Goal: Task Accomplishment & Management: Manage account settings

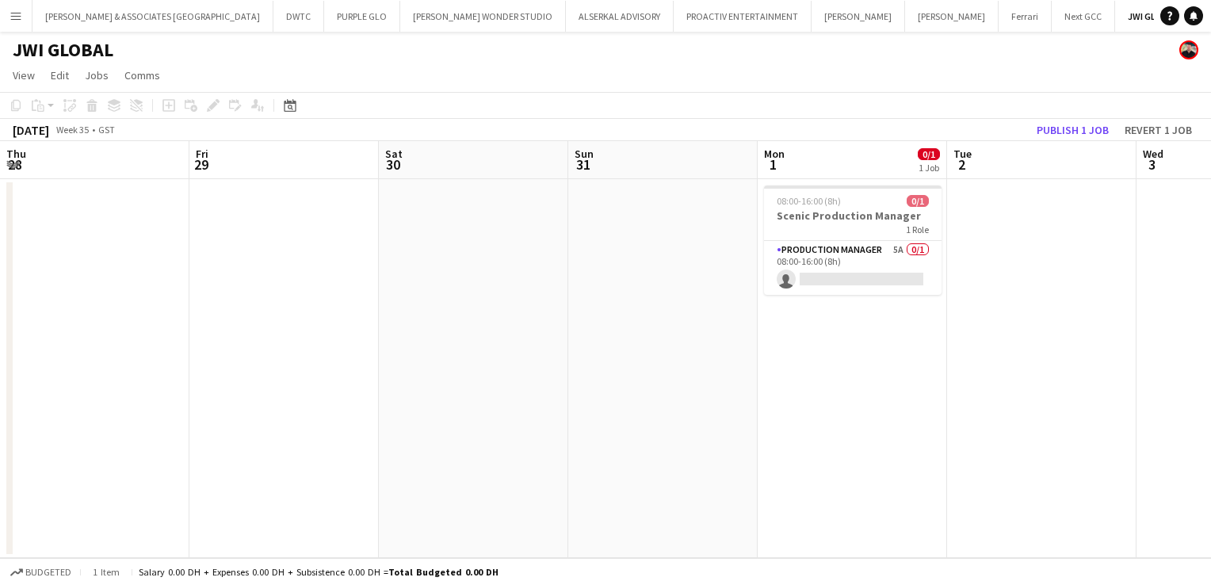
scroll to position [0, 545]
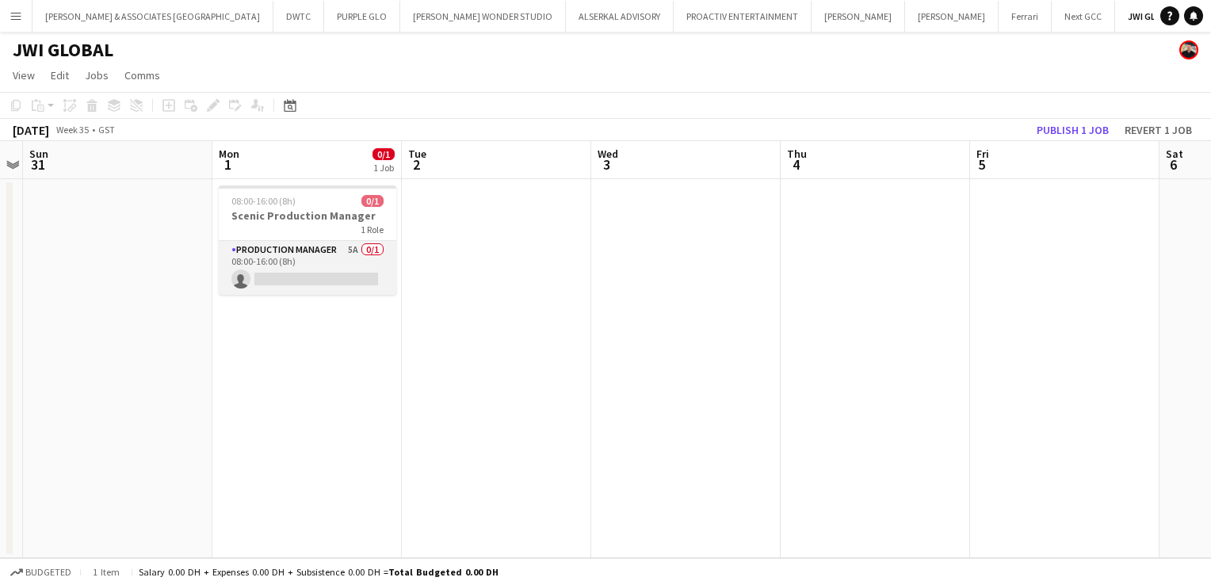
click at [319, 260] on app-card-role "Production Manager 5A 0/1 08:00-16:00 (8h) single-neutral-actions" at bounding box center [308, 268] width 178 height 54
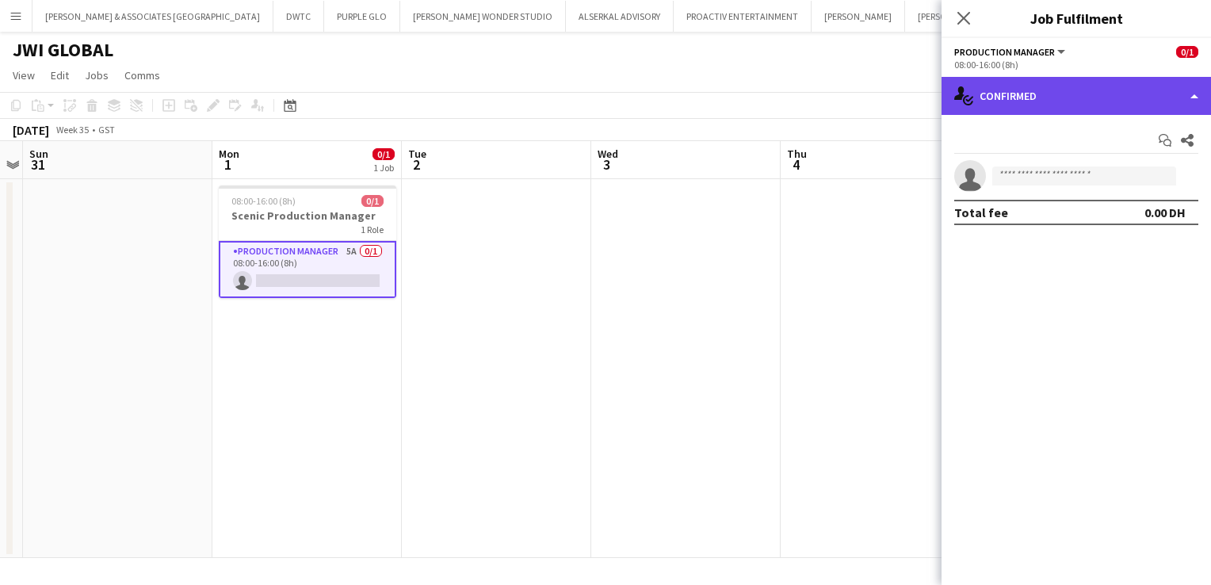
click at [1088, 99] on div "single-neutral-actions-check-2 Confirmed" at bounding box center [1075, 96] width 269 height 38
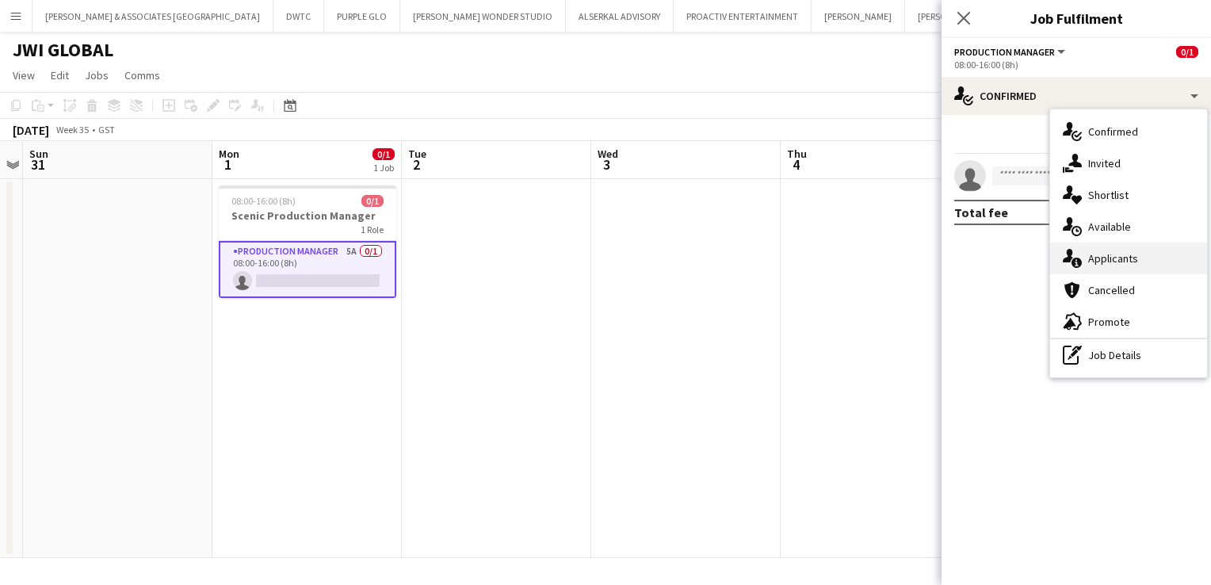
click at [1138, 250] on div "single-neutral-actions-information Applicants" at bounding box center [1128, 258] width 157 height 32
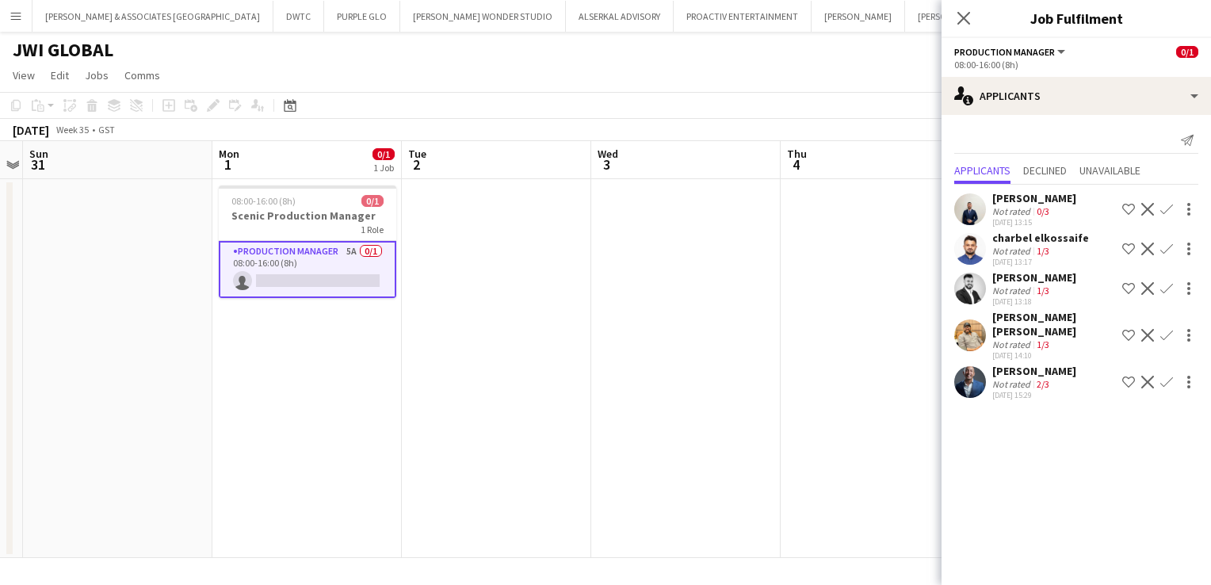
click at [1021, 202] on div "[PERSON_NAME]" at bounding box center [1034, 198] width 84 height 14
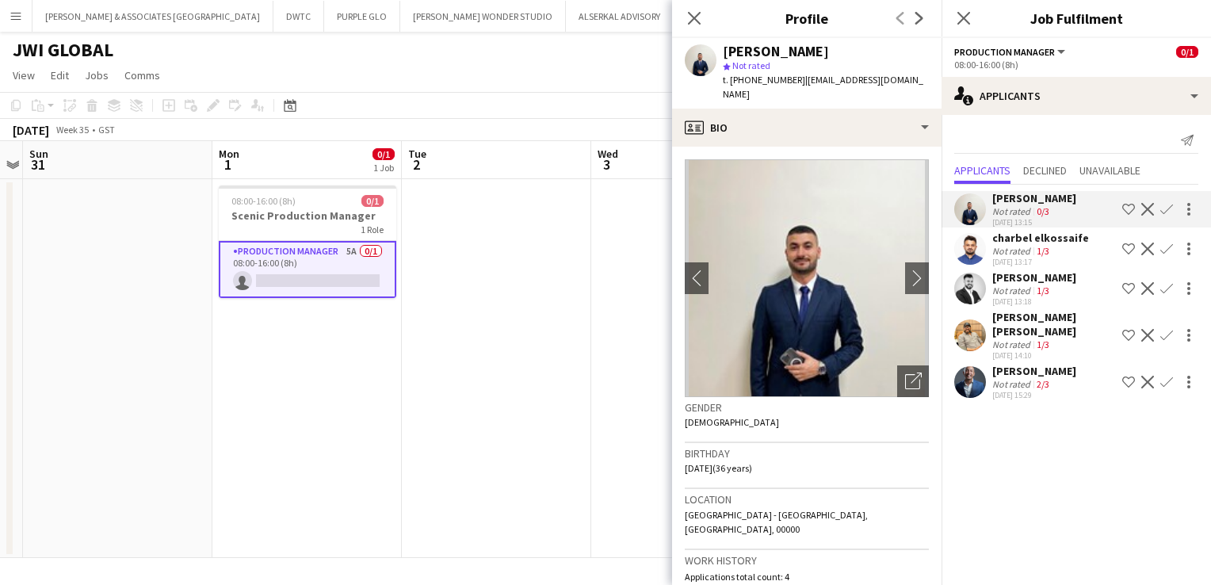
click at [765, 147] on app-crew-profile-bio "chevron-left chevron-right Open photos pop-in Gender [DEMOGRAPHIC_DATA] Birthda…" at bounding box center [806, 366] width 269 height 438
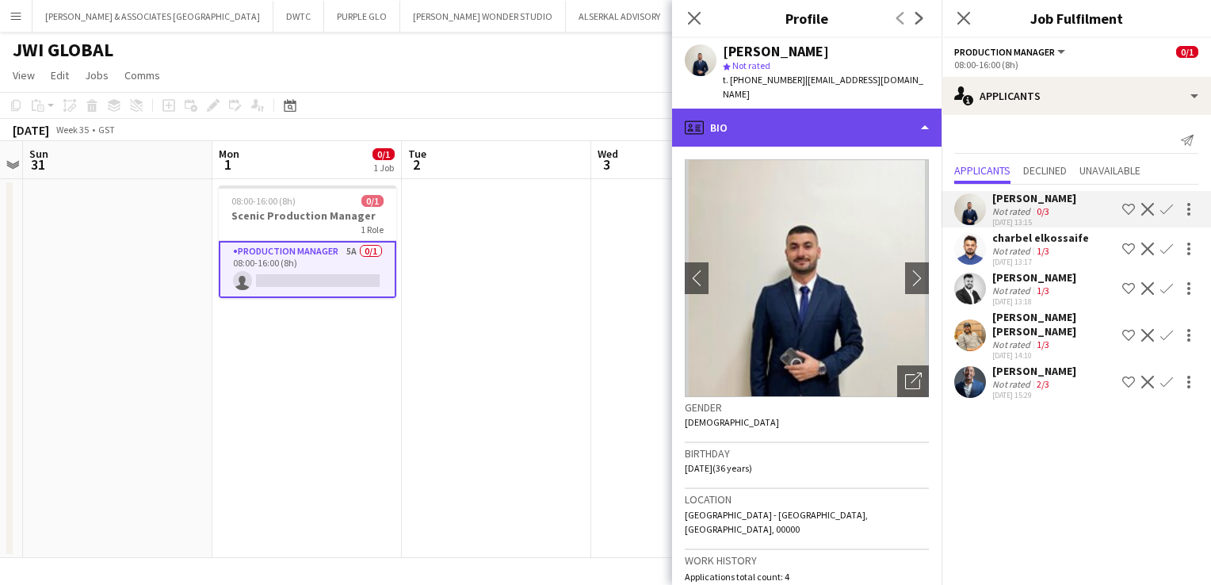
click at [765, 124] on div "profile Bio" at bounding box center [806, 128] width 269 height 38
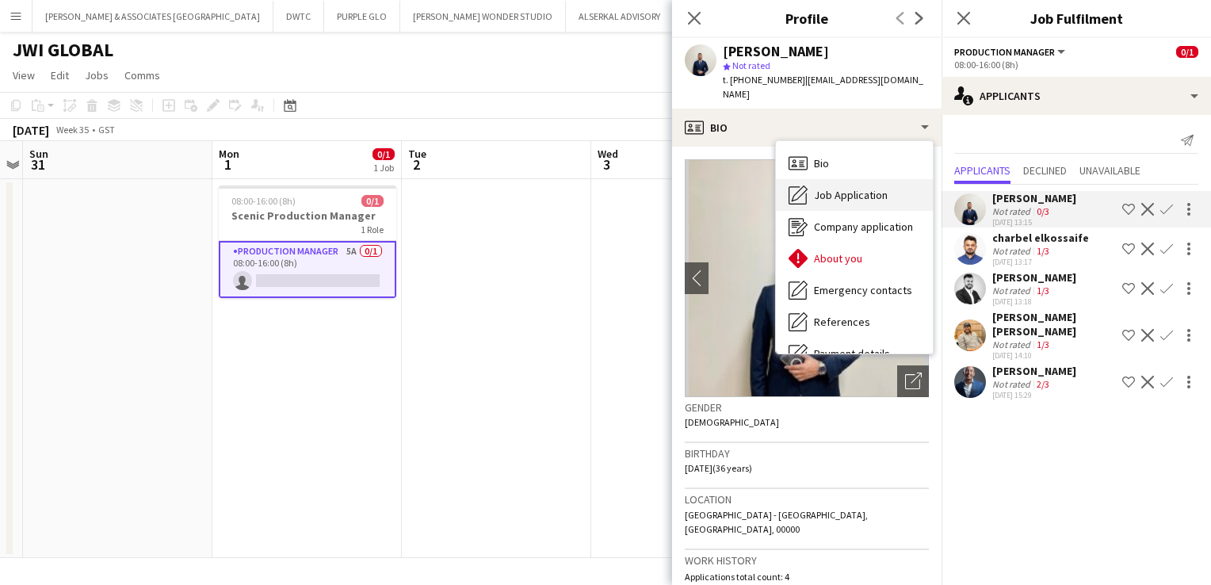
click at [828, 188] on span "Job Application" at bounding box center [851, 195] width 74 height 14
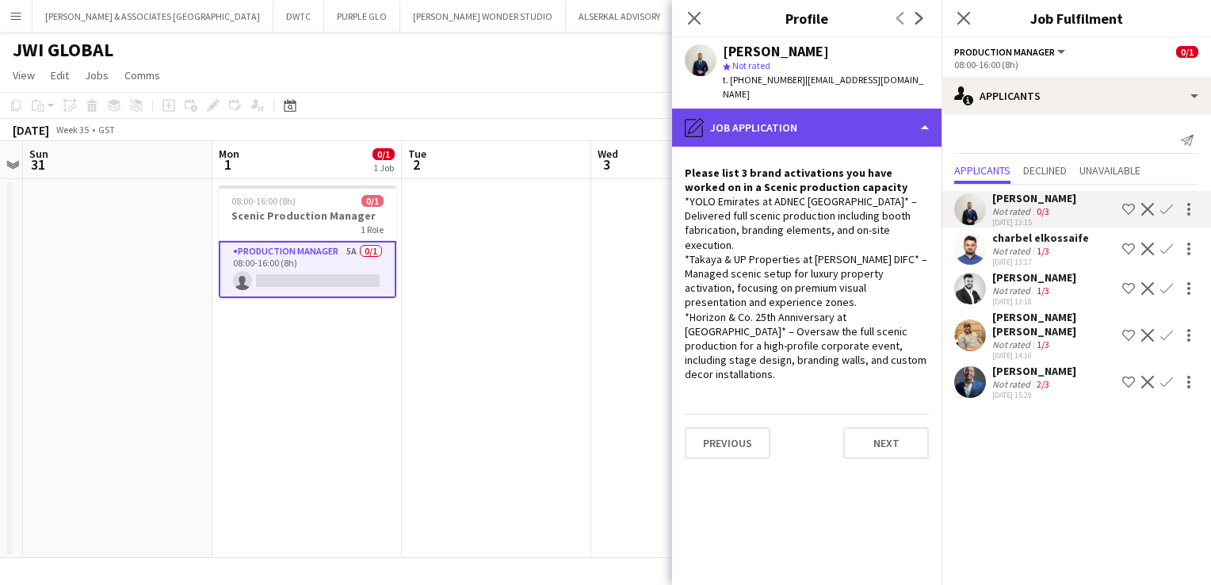
click at [854, 109] on div "pencil4 Job Application" at bounding box center [806, 128] width 269 height 38
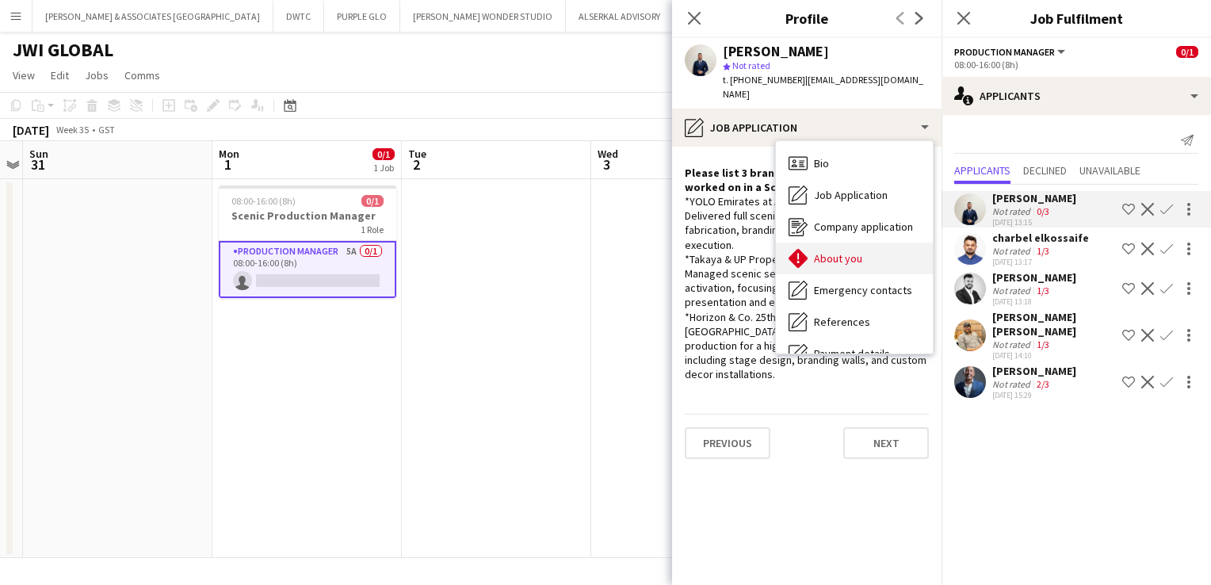
click at [853, 254] on div "About you About you" at bounding box center [854, 258] width 157 height 32
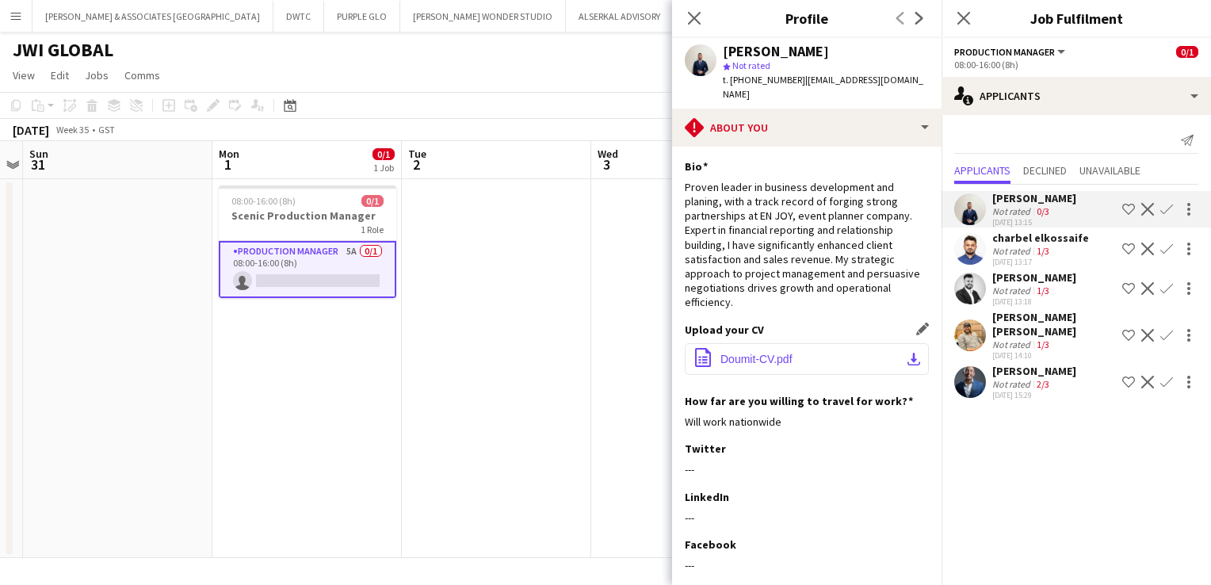
click at [793, 343] on button "office-file-sheet Doumit-CV.pdf download-bottom" at bounding box center [807, 359] width 244 height 32
click at [1195, 208] on div at bounding box center [1188, 209] width 19 height 19
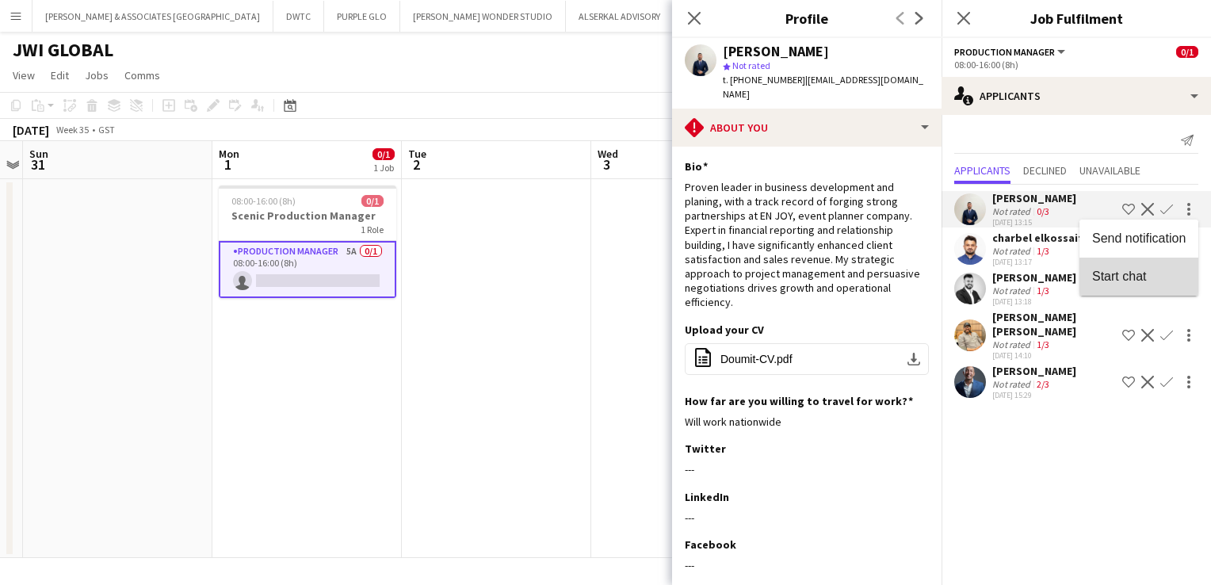
click at [1139, 277] on span "Start chat" at bounding box center [1119, 275] width 54 height 13
click at [1034, 254] on div "1/3" at bounding box center [1042, 251] width 19 height 12
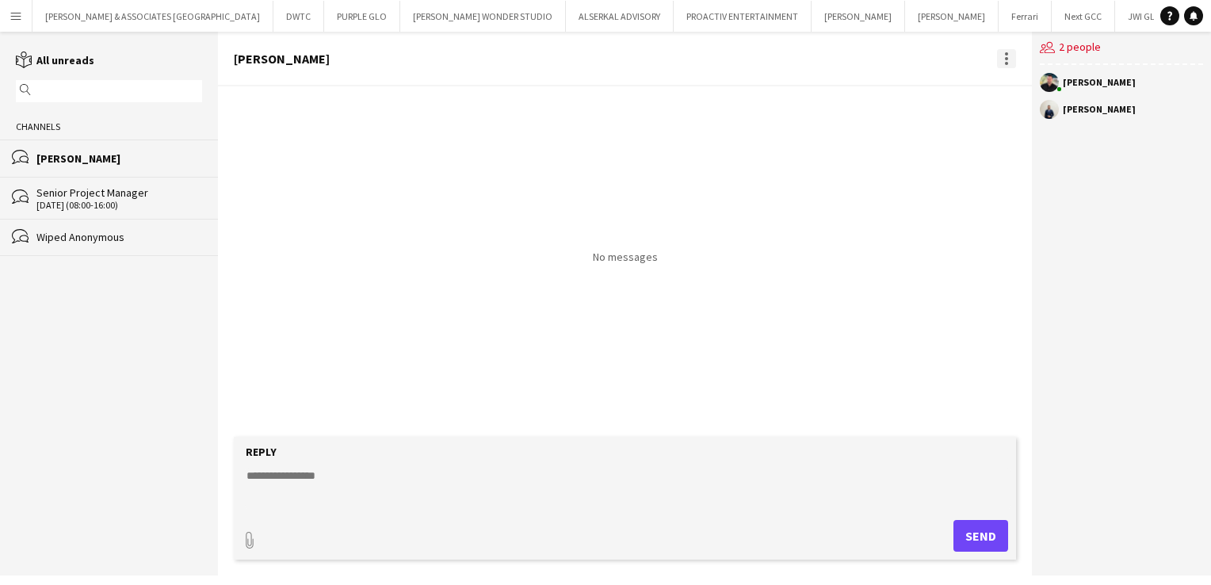
click at [1002, 56] on div at bounding box center [1006, 58] width 19 height 19
click at [1008, 81] on button "Delete [GEOGRAPHIC_DATA]" at bounding box center [1041, 87] width 89 height 38
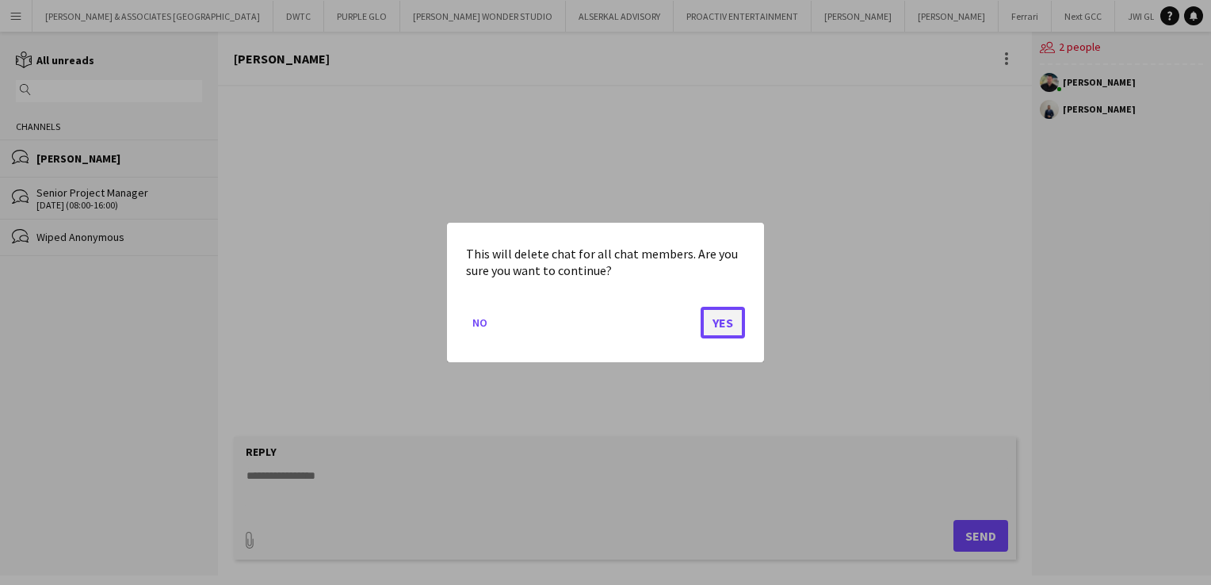
click at [712, 329] on button "Yes" at bounding box center [722, 323] width 44 height 32
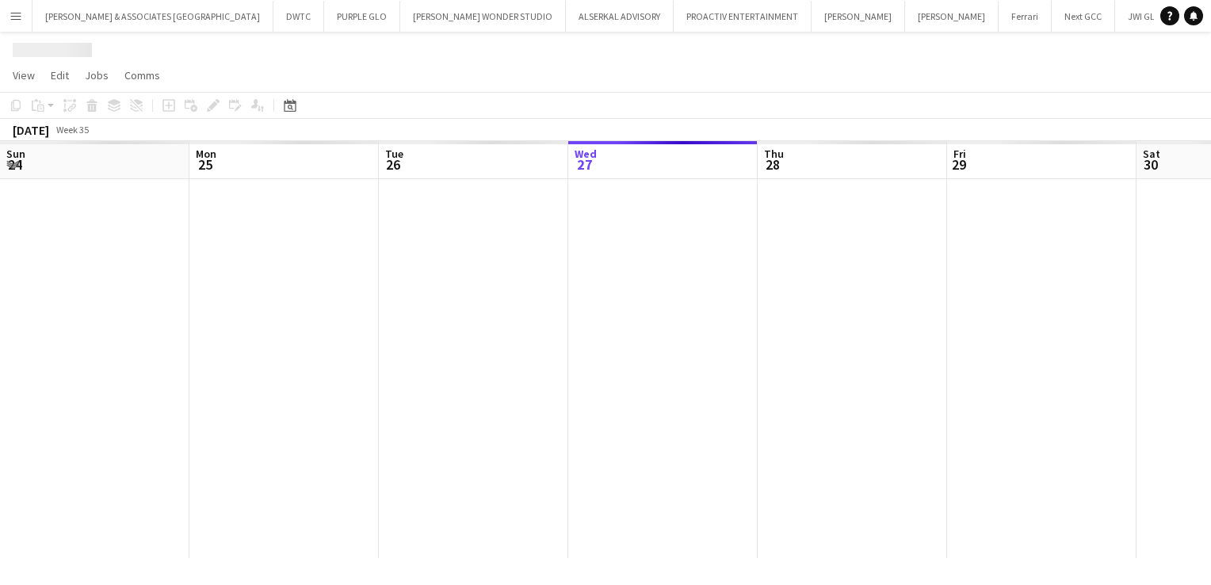
scroll to position [0, 379]
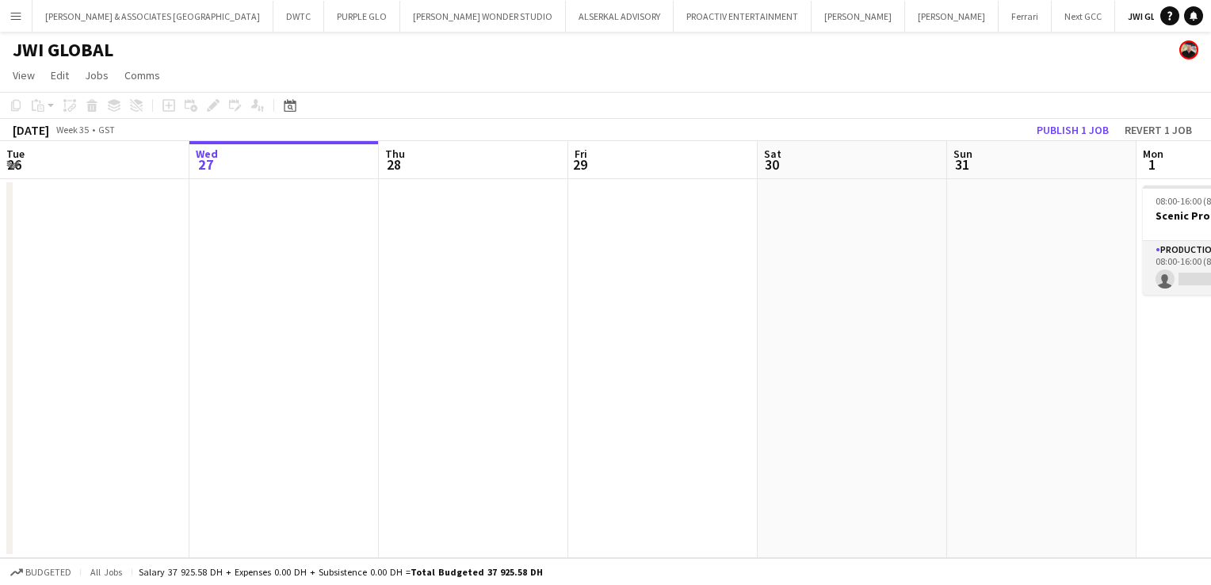
click at [1172, 249] on app-card-role "Production Manager 5A 0/1 08:00-16:00 (8h) single-neutral-actions" at bounding box center [1232, 268] width 178 height 54
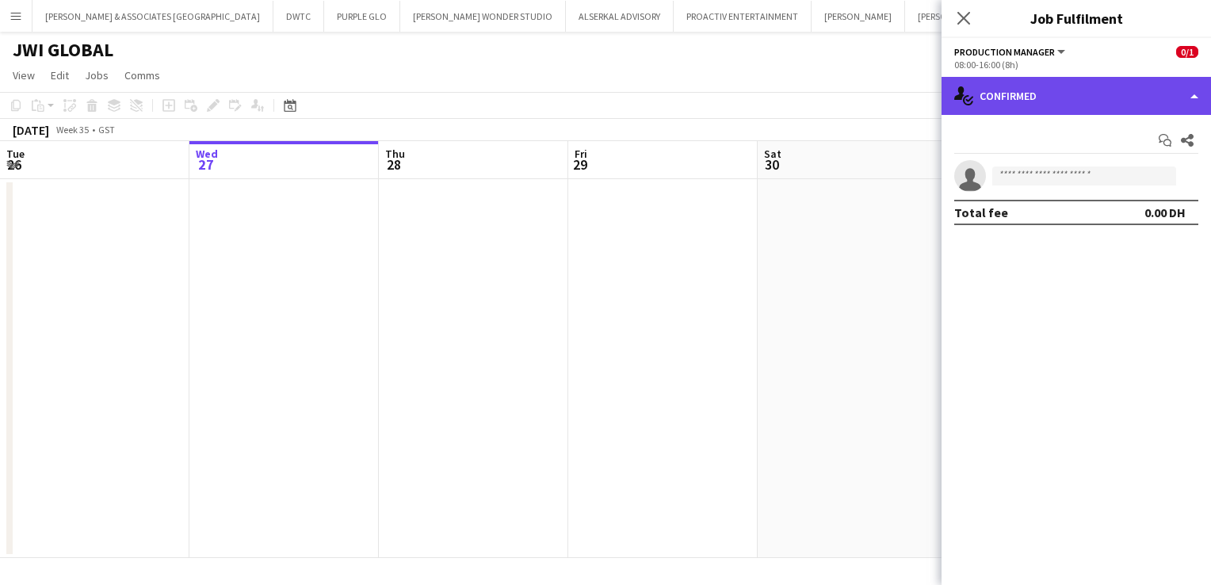
click at [1064, 87] on div "single-neutral-actions-check-2 Confirmed" at bounding box center [1075, 96] width 269 height 38
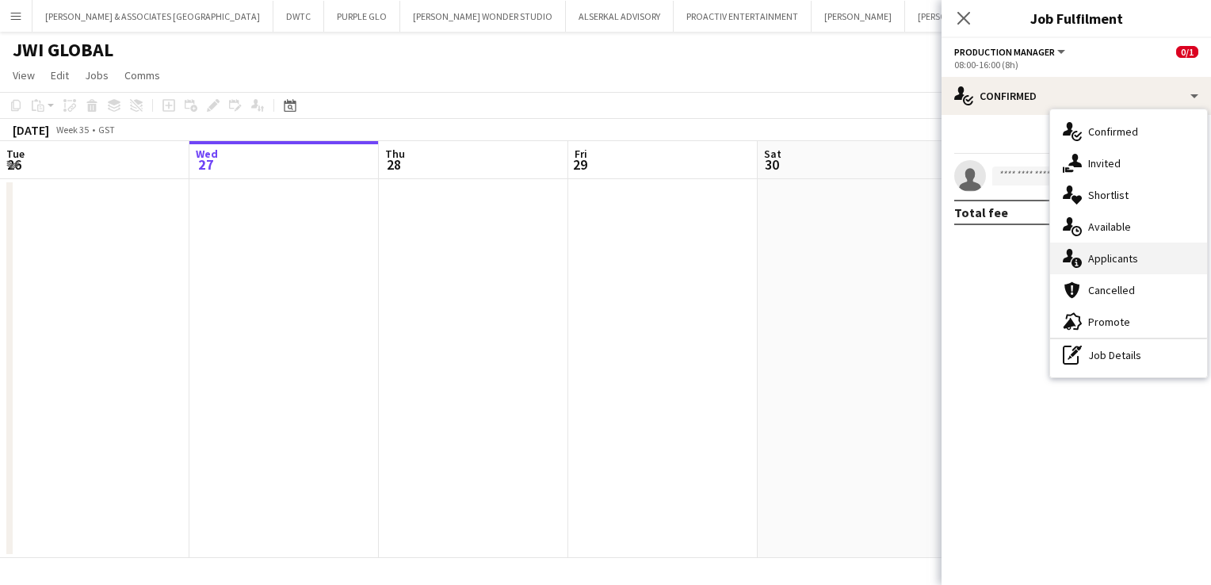
click at [1117, 268] on div "single-neutral-actions-information Applicants" at bounding box center [1128, 258] width 157 height 32
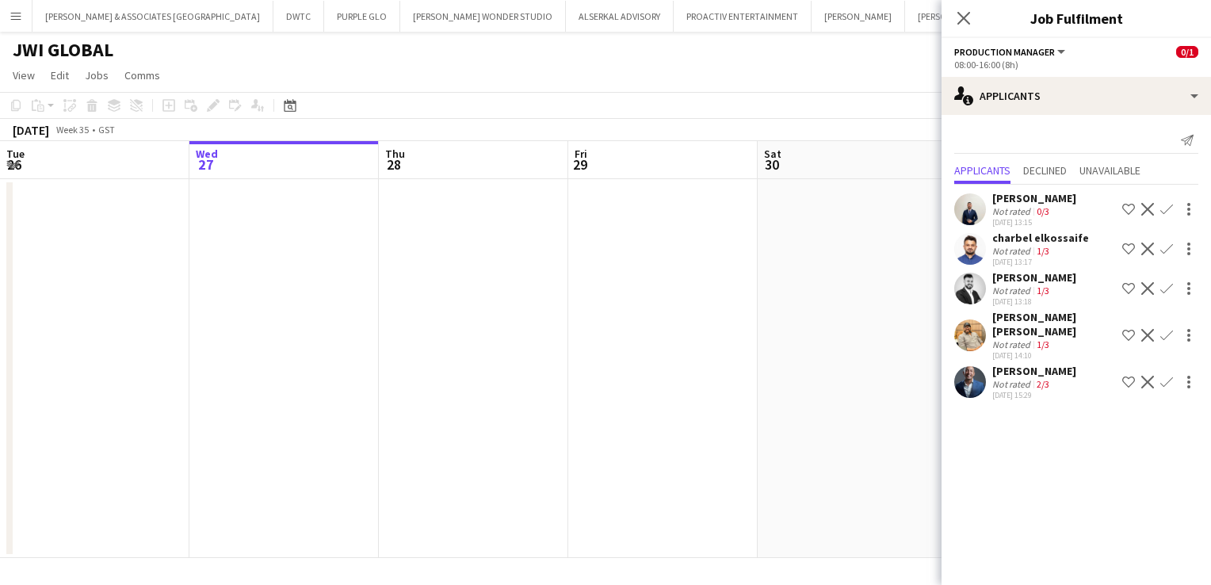
click at [1051, 236] on div "charbel elkossaife" at bounding box center [1040, 238] width 97 height 14
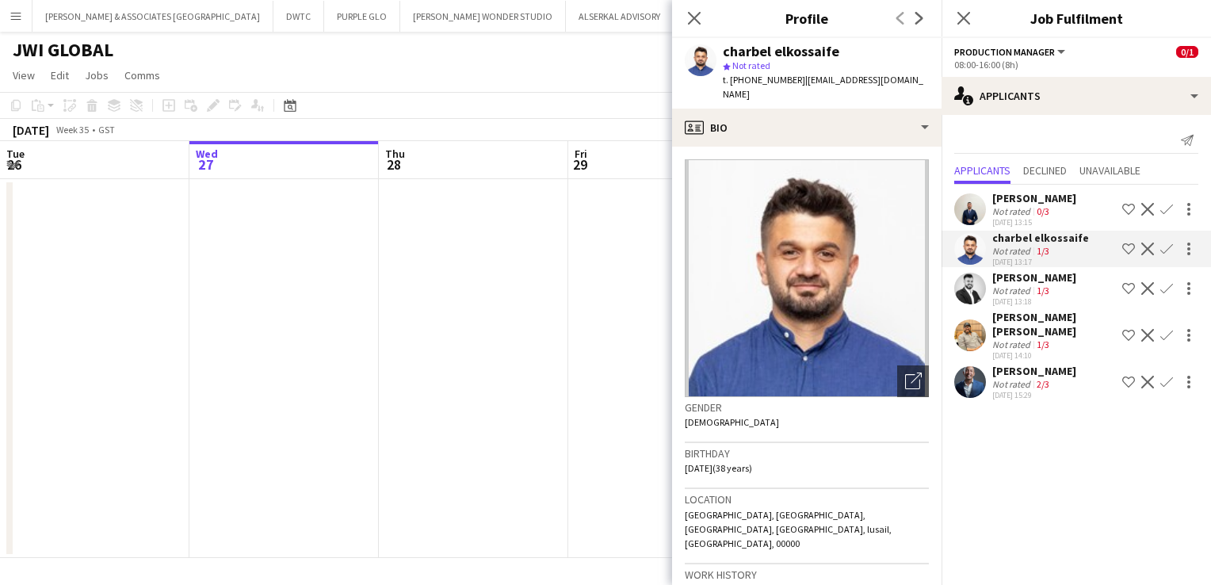
click at [1148, 248] on app-icon "Decline" at bounding box center [1147, 248] width 13 height 13
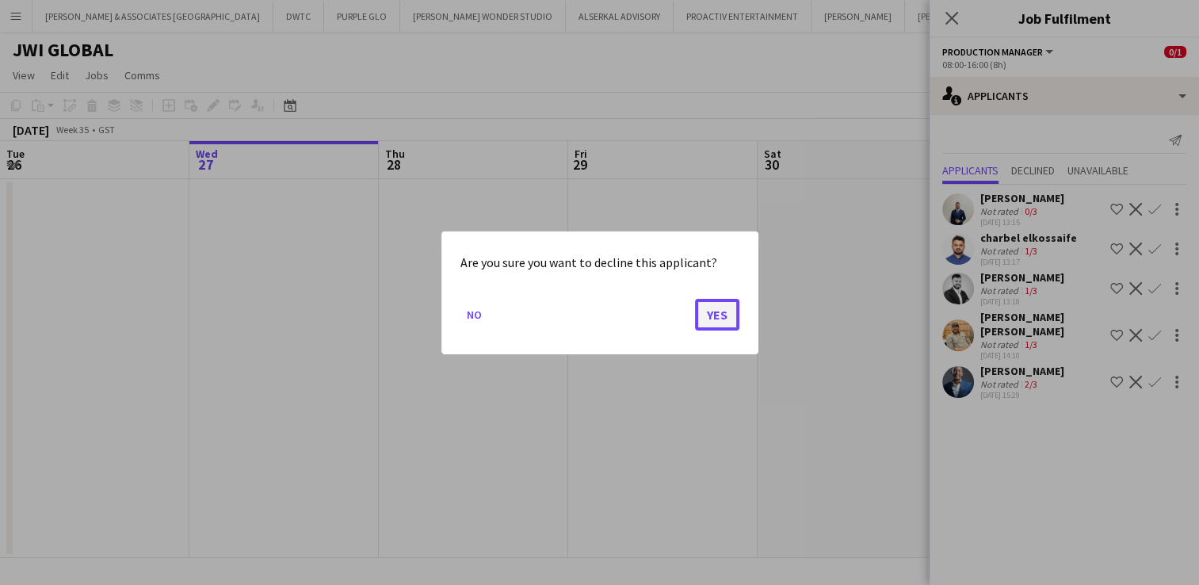
click at [723, 310] on button "Yes" at bounding box center [717, 314] width 44 height 32
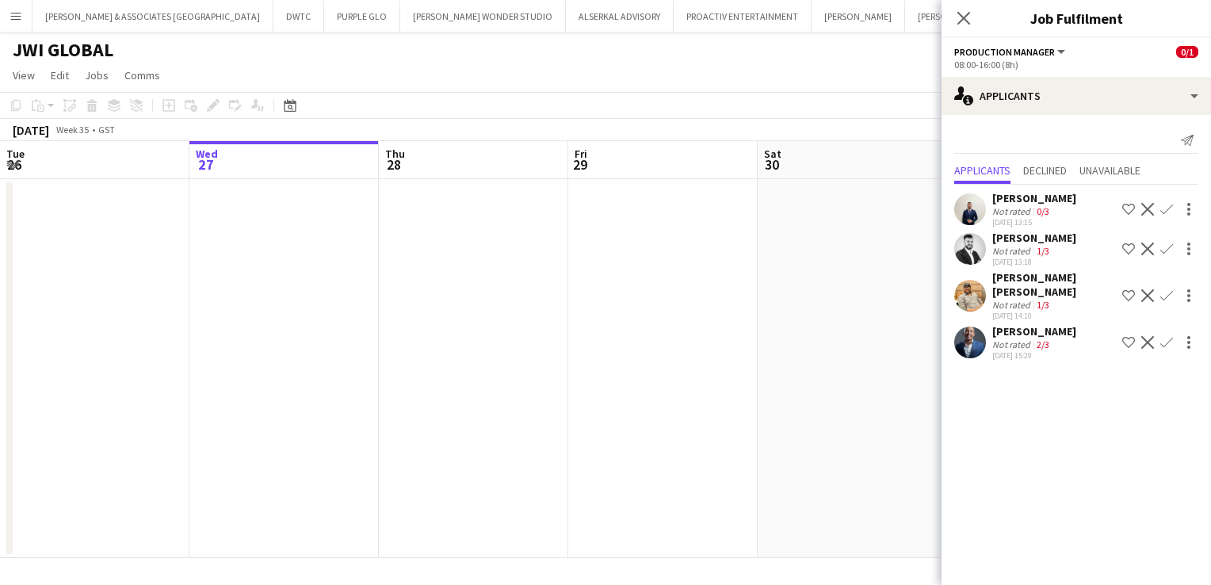
click at [1027, 233] on div "[PERSON_NAME]" at bounding box center [1034, 238] width 84 height 14
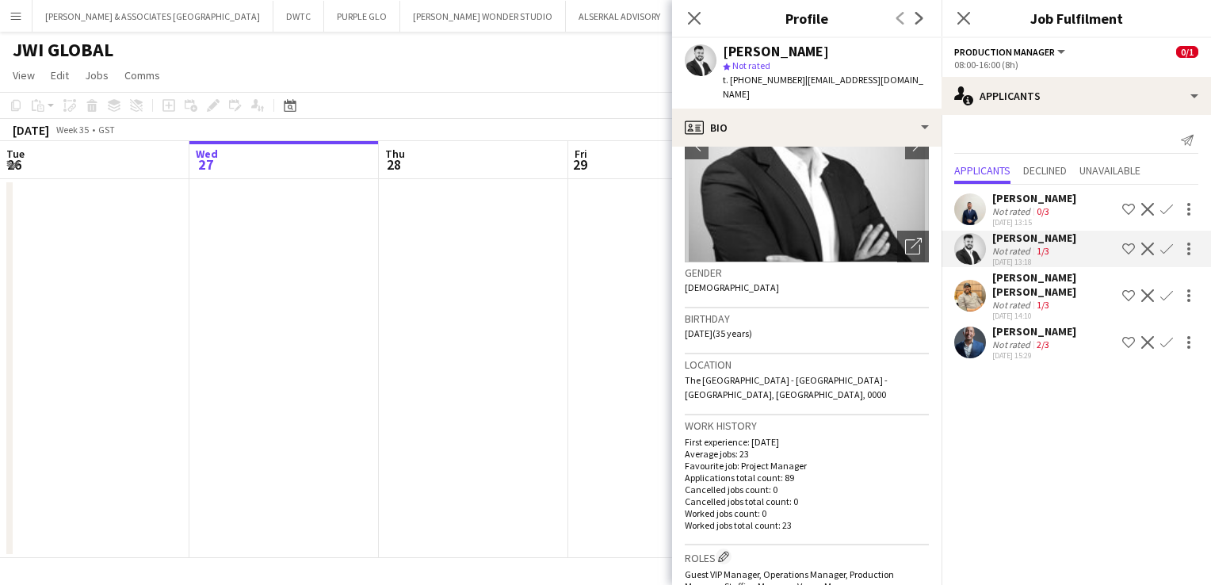
scroll to position [158, 0]
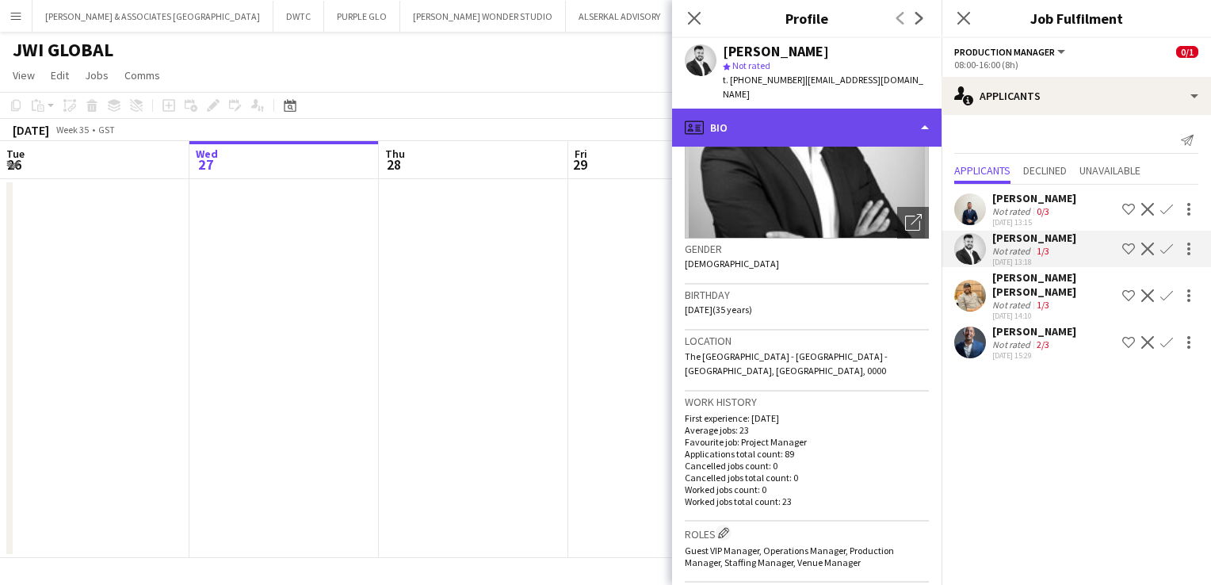
click at [750, 112] on div "profile Bio" at bounding box center [806, 128] width 269 height 38
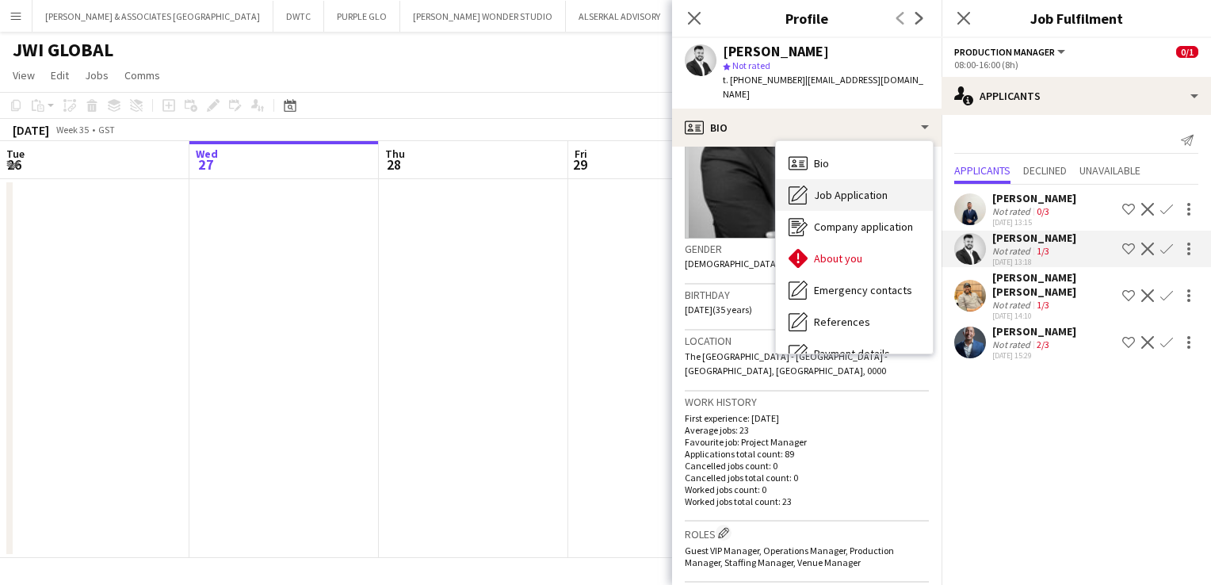
click at [843, 192] on div "Job Application Job Application" at bounding box center [854, 195] width 157 height 32
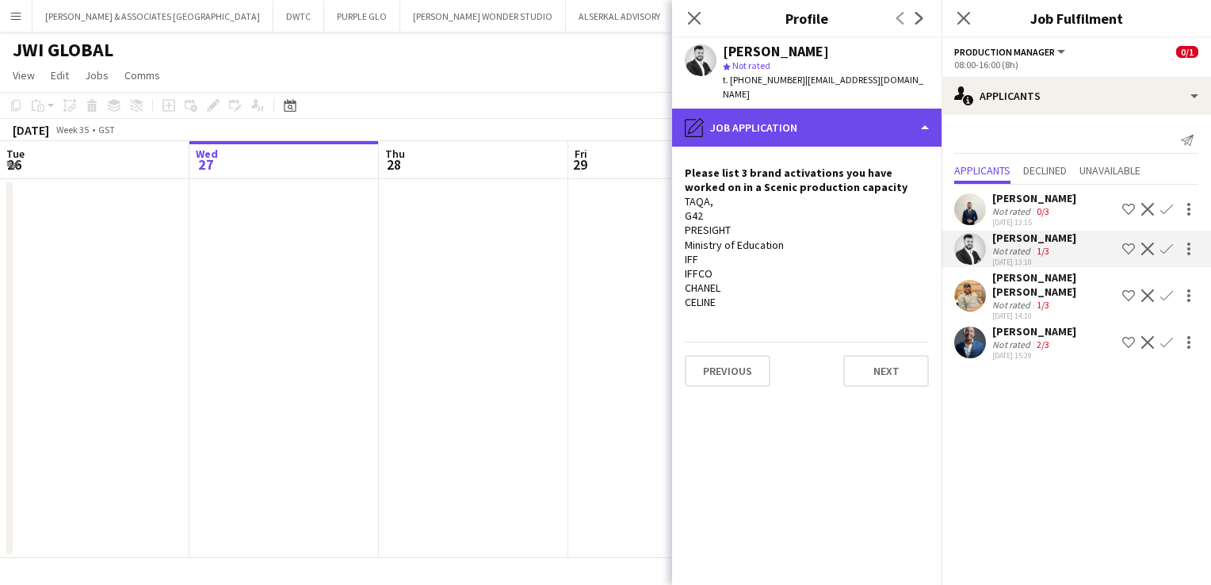
click at [775, 112] on div "pencil4 Job Application" at bounding box center [806, 128] width 269 height 38
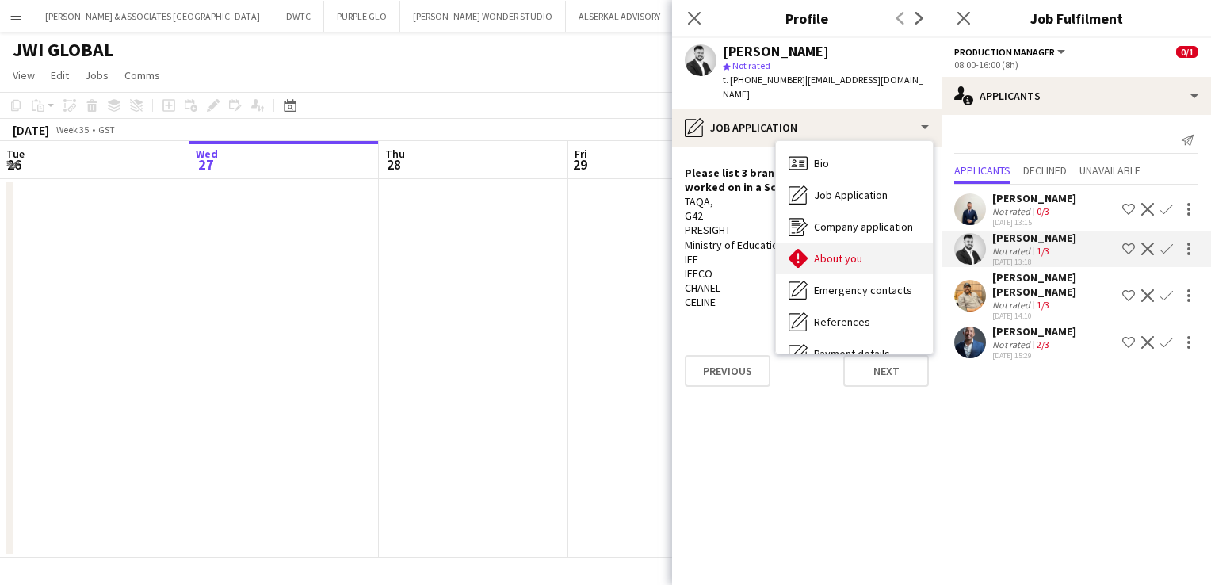
click at [851, 251] on div "About you About you" at bounding box center [854, 258] width 157 height 32
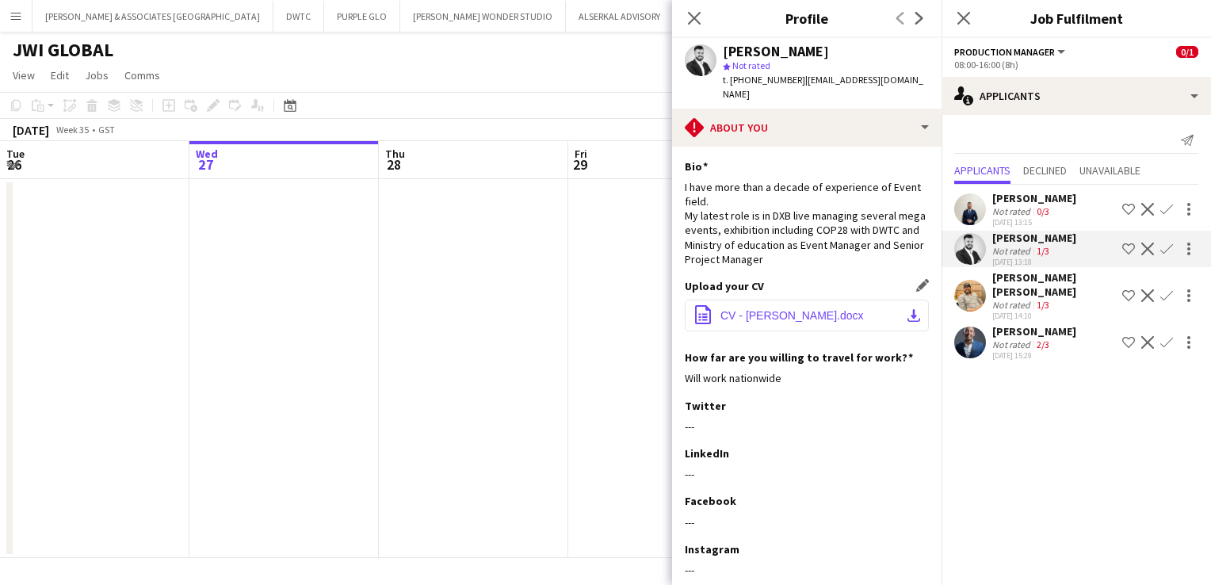
click at [780, 309] on span "CV - [PERSON_NAME].docx" at bounding box center [791, 315] width 143 height 13
click at [1146, 423] on mat-expansion-panel "users2 Applicants Send notification Applicants Declined Unavailable [PERSON_NAM…" at bounding box center [1075, 350] width 269 height 470
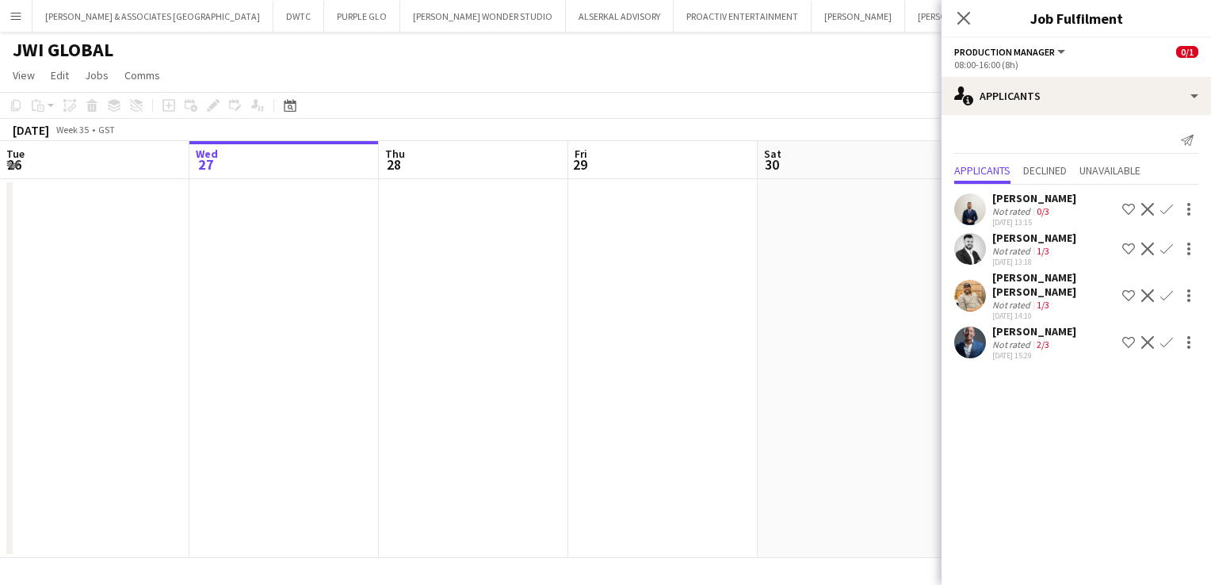
click at [1030, 278] on div "[PERSON_NAME] [PERSON_NAME]" at bounding box center [1054, 284] width 124 height 29
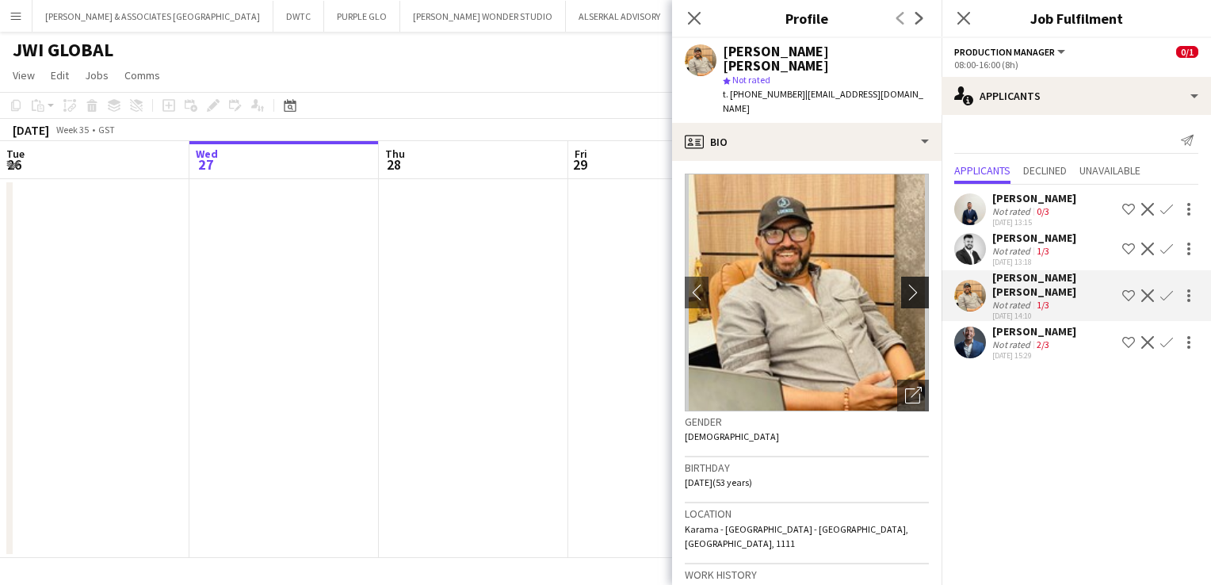
click at [905, 284] on app-icon "chevron-right" at bounding box center [917, 292] width 25 height 17
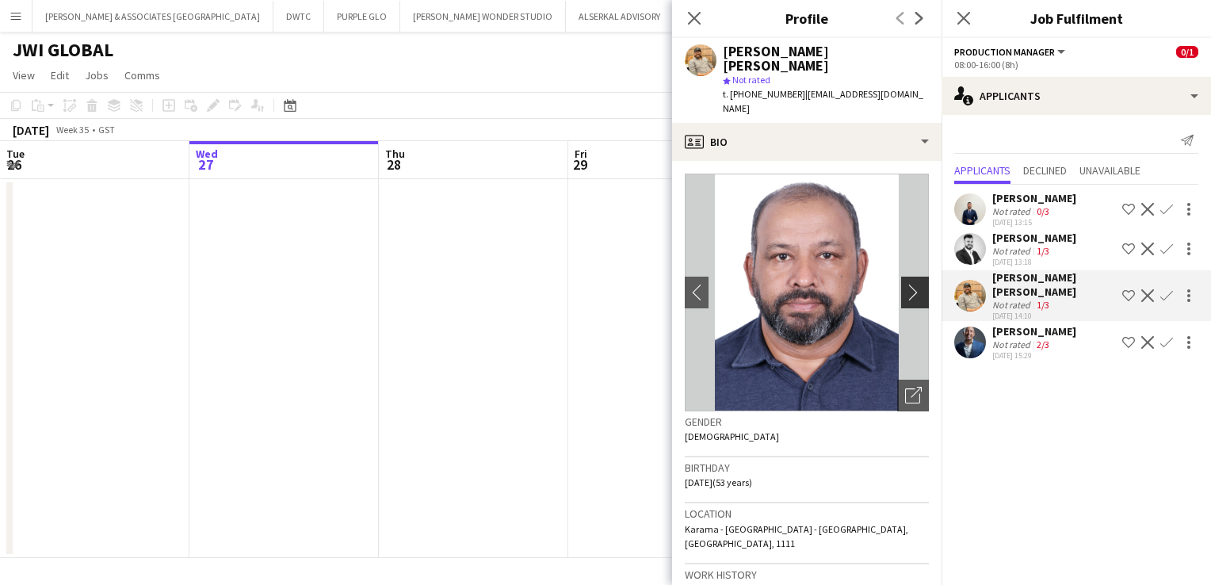
click at [905, 284] on app-icon "chevron-right" at bounding box center [917, 292] width 25 height 17
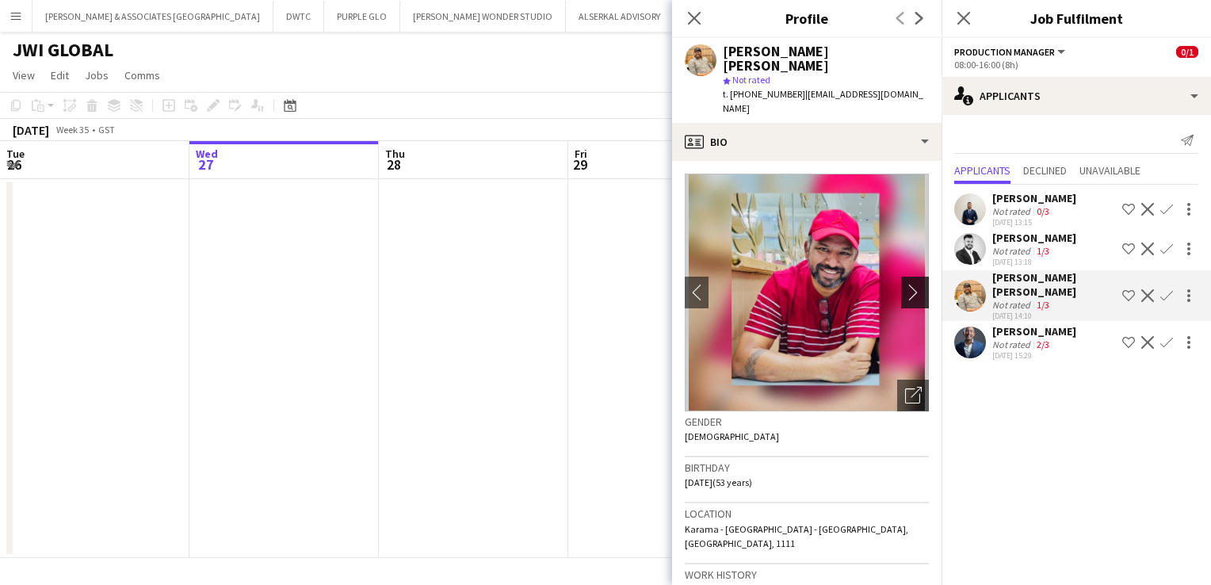
click at [905, 284] on app-icon "chevron-right" at bounding box center [917, 292] width 25 height 17
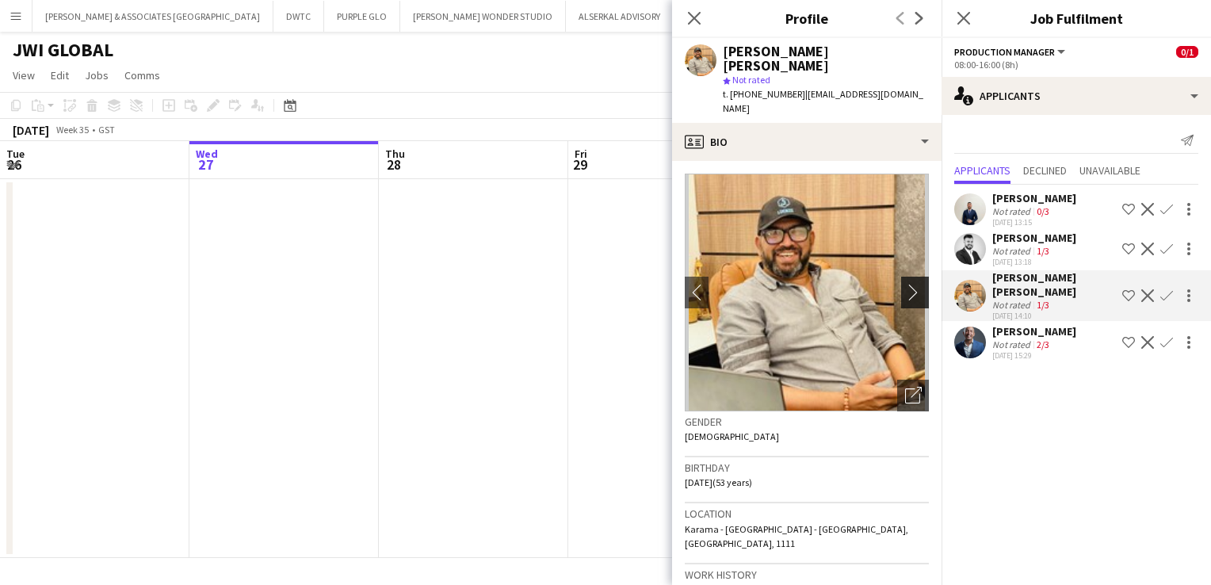
click at [905, 284] on app-icon "chevron-right" at bounding box center [917, 292] width 25 height 17
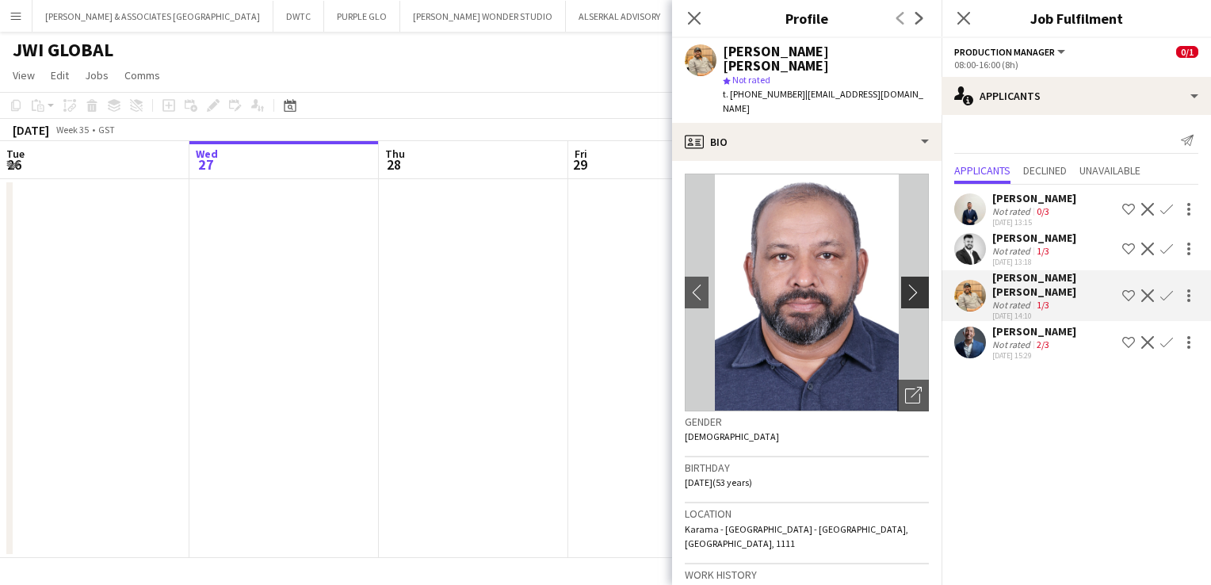
click at [905, 284] on app-icon "chevron-right" at bounding box center [917, 292] width 25 height 17
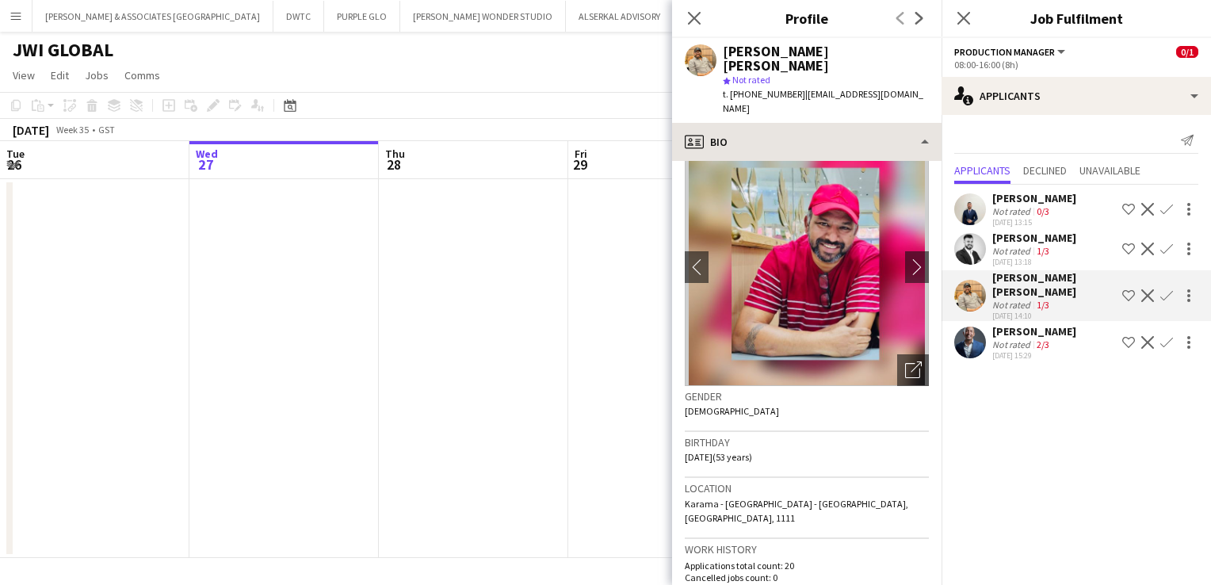
scroll to position [0, 0]
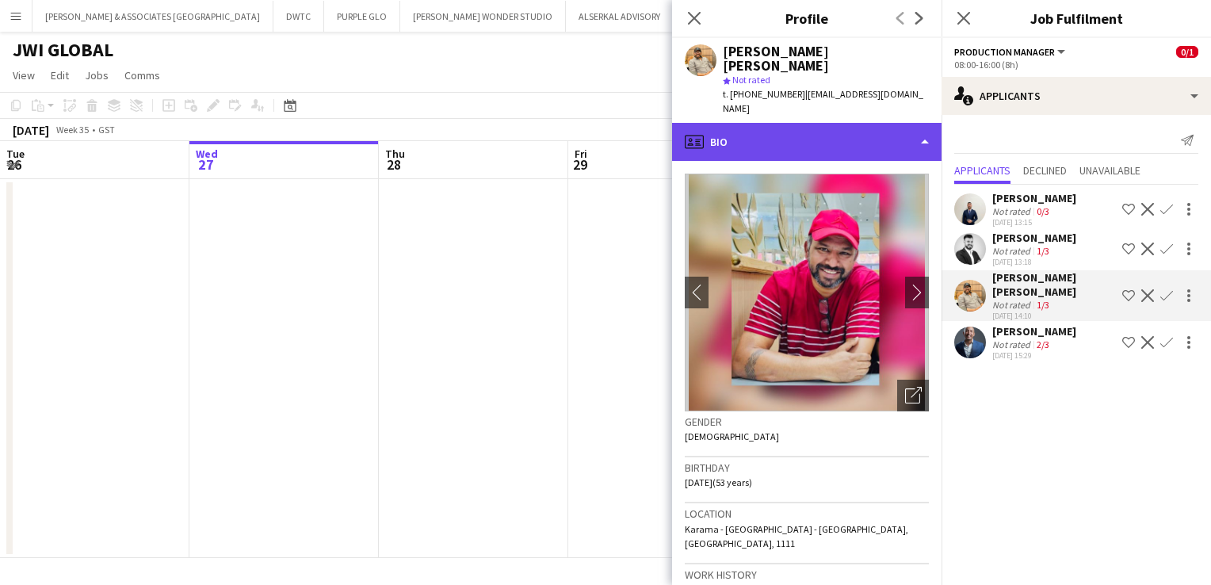
click at [836, 123] on div "profile Bio" at bounding box center [806, 142] width 269 height 38
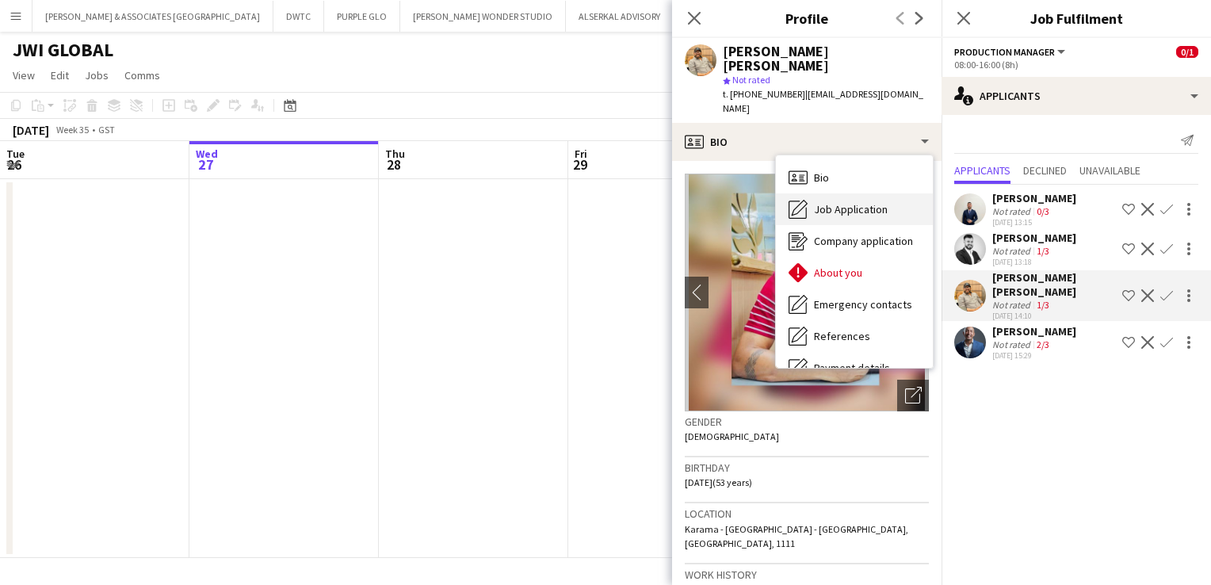
click at [848, 202] on span "Job Application" at bounding box center [851, 209] width 74 height 14
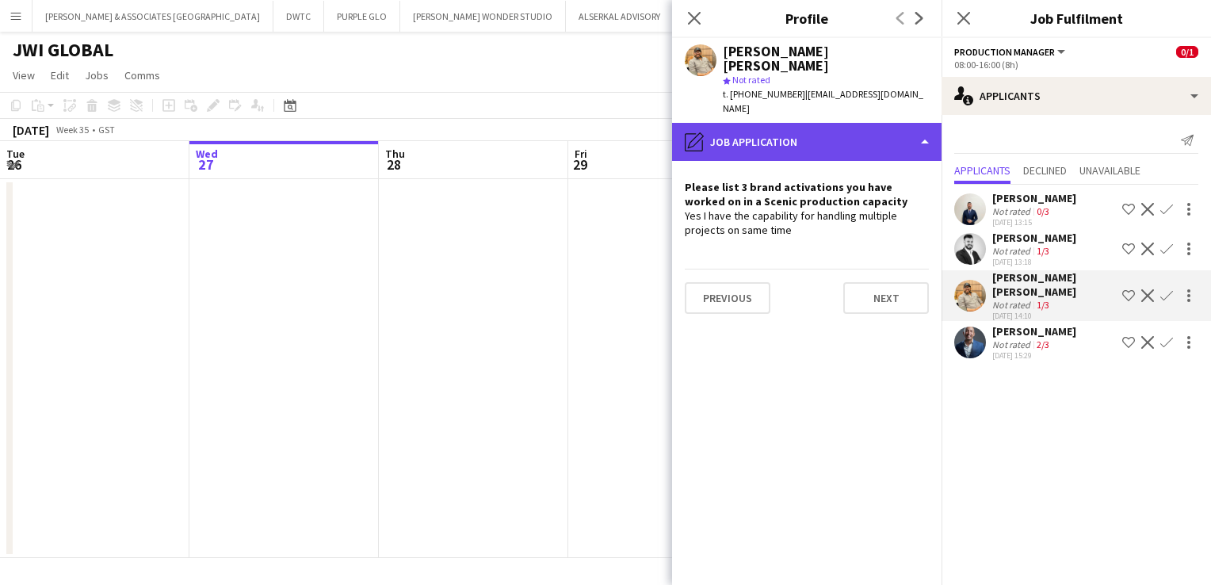
click at [750, 123] on div "pencil4 Job Application" at bounding box center [806, 142] width 269 height 38
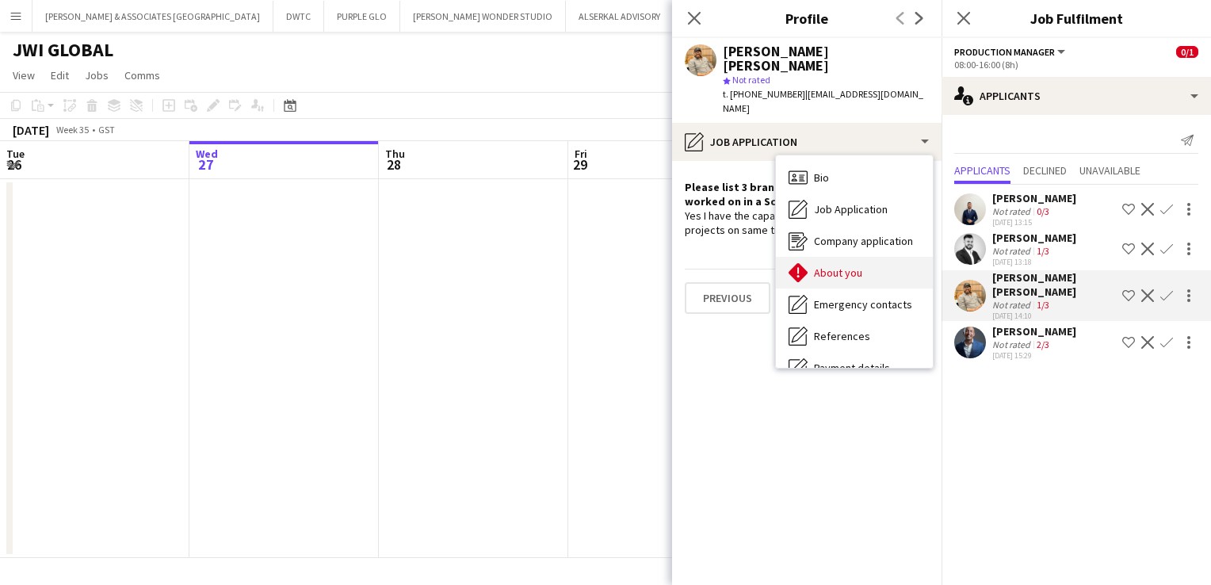
click at [830, 265] on span "About you" at bounding box center [838, 272] width 48 height 14
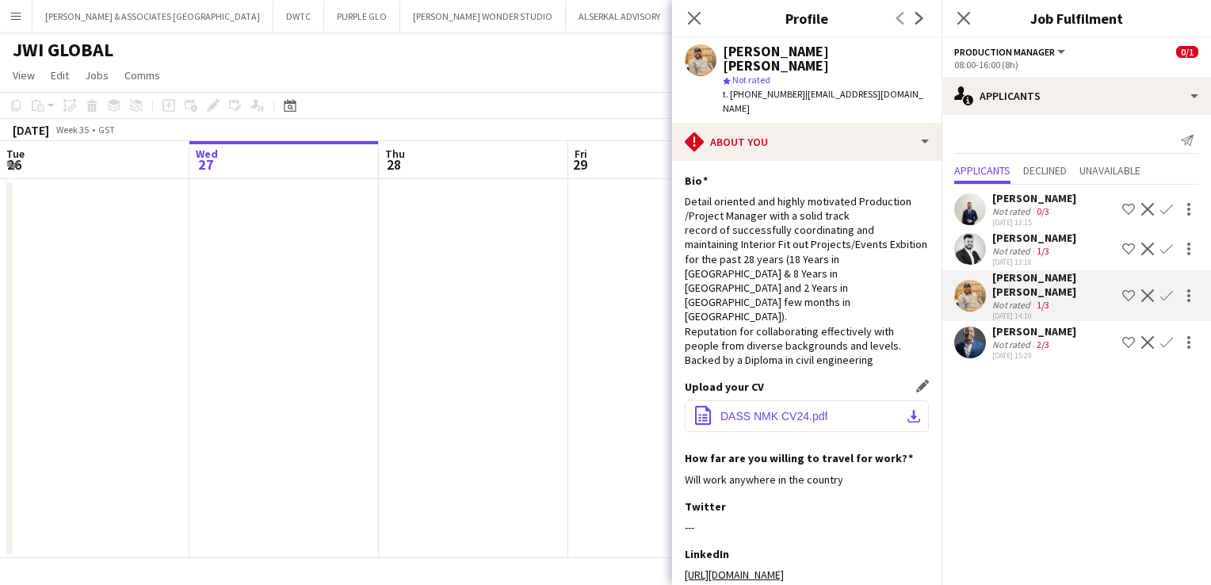
click at [769, 410] on span "DASS NMK CV24.pdf" at bounding box center [773, 416] width 107 height 13
click at [1128, 292] on app-icon "Shortlist crew" at bounding box center [1128, 295] width 13 height 13
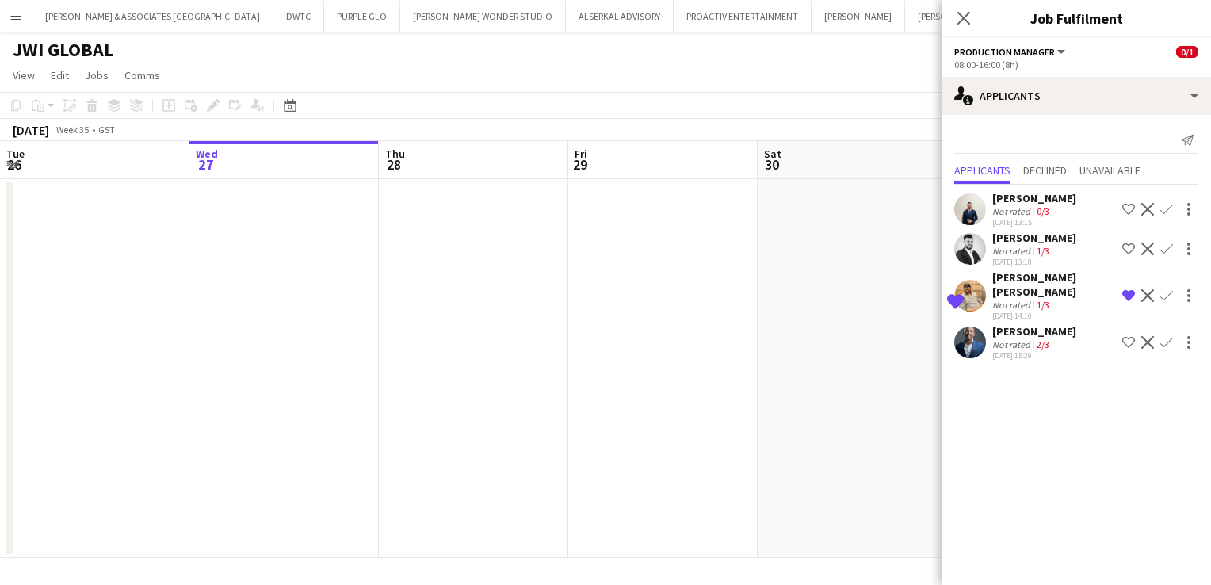
click at [1120, 341] on button "Shortlist crew" at bounding box center [1128, 342] width 19 height 19
click at [1128, 345] on app-icon "Remove crew from shortlist" at bounding box center [1128, 342] width 13 height 13
click at [1029, 334] on div "[PERSON_NAME]" at bounding box center [1034, 331] width 84 height 14
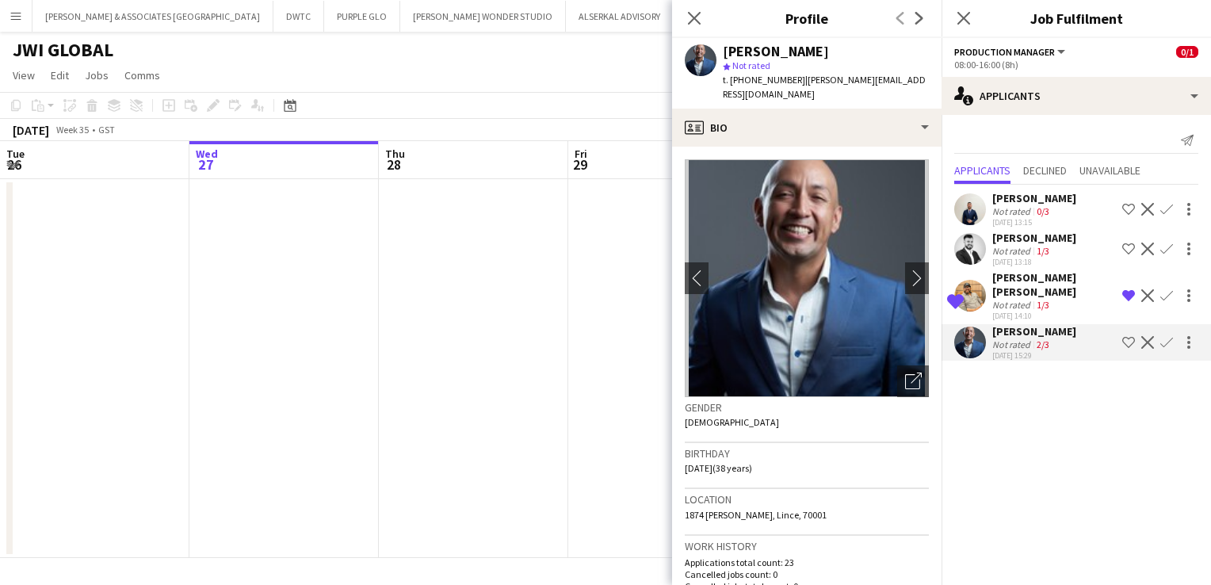
click at [1144, 342] on app-icon "Decline" at bounding box center [1147, 342] width 13 height 13
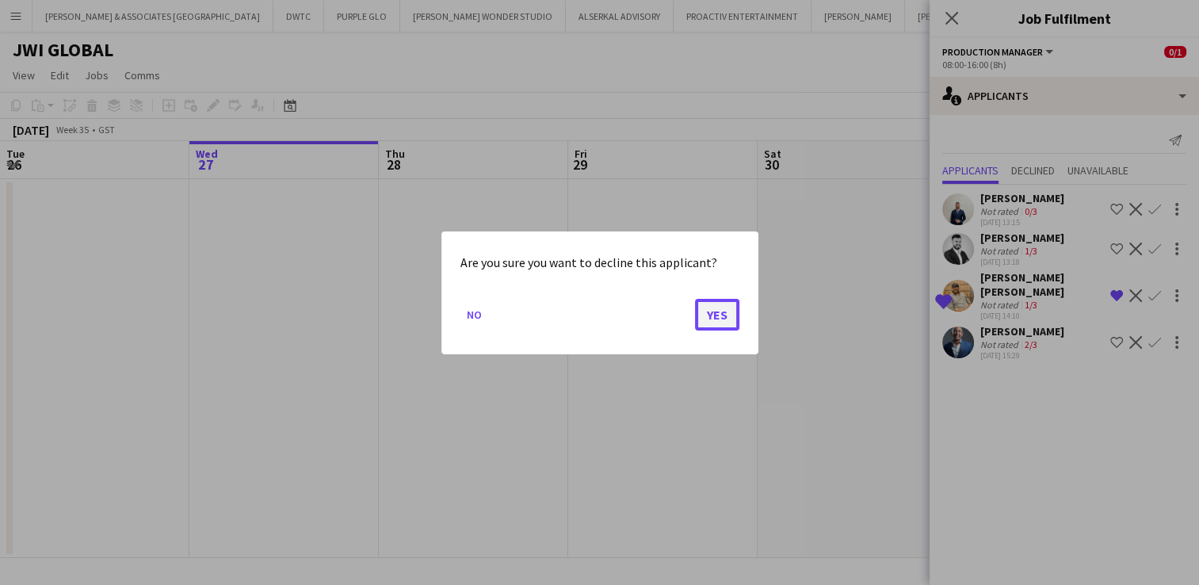
click at [722, 318] on button "Yes" at bounding box center [717, 314] width 44 height 32
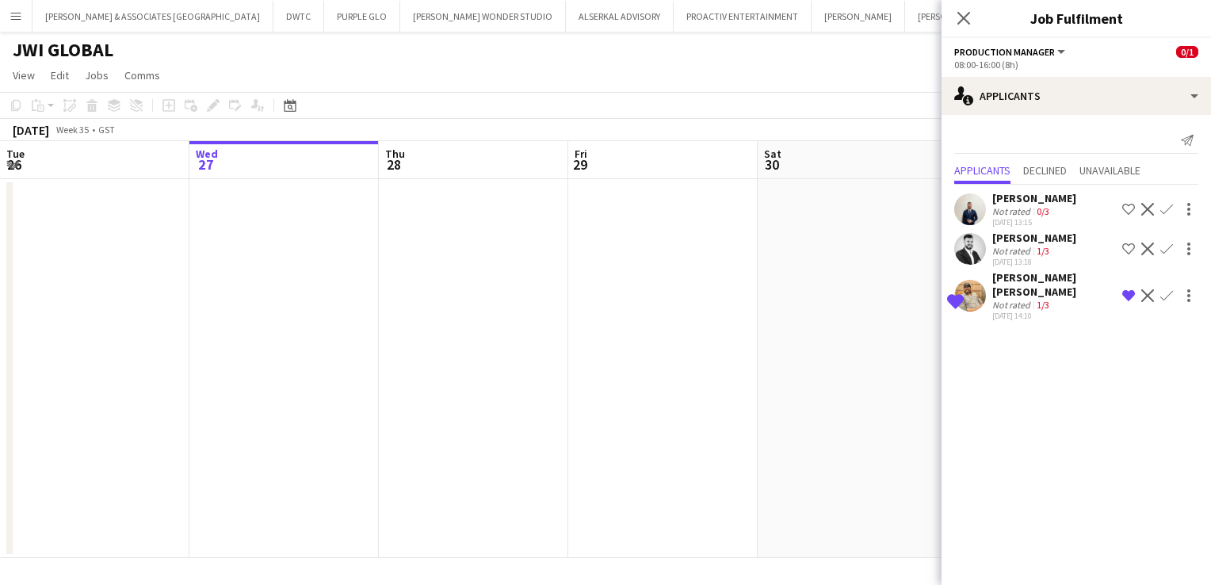
click at [1055, 216] on div "[PERSON_NAME] Not rated 0/3 [DATE] 13:15" at bounding box center [1034, 209] width 84 height 36
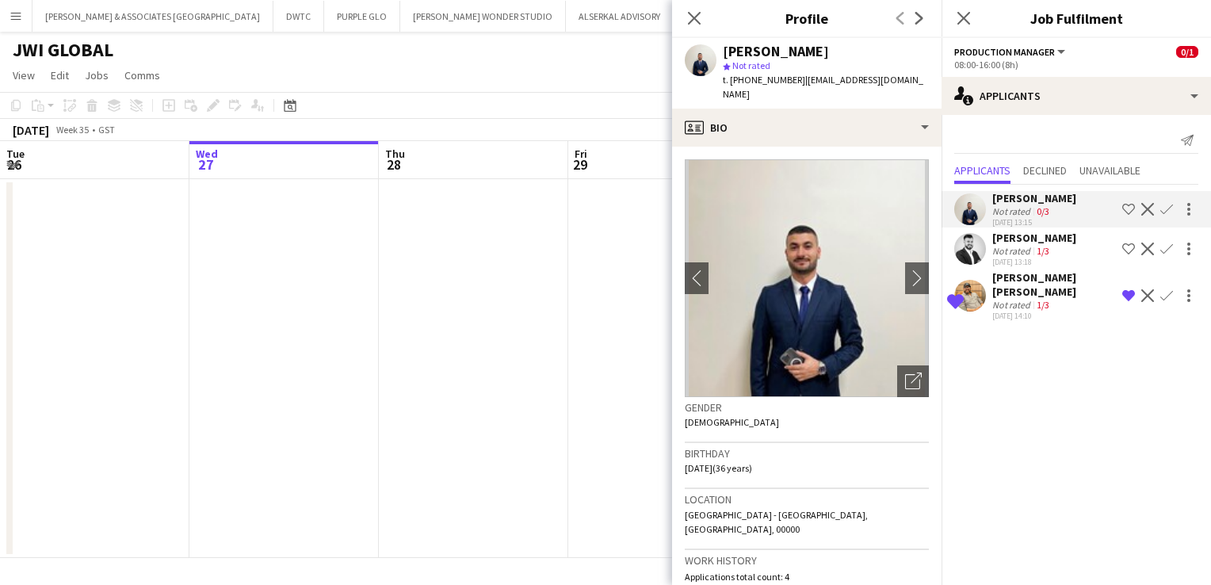
click at [999, 248] on div "Not rated" at bounding box center [1012, 251] width 41 height 12
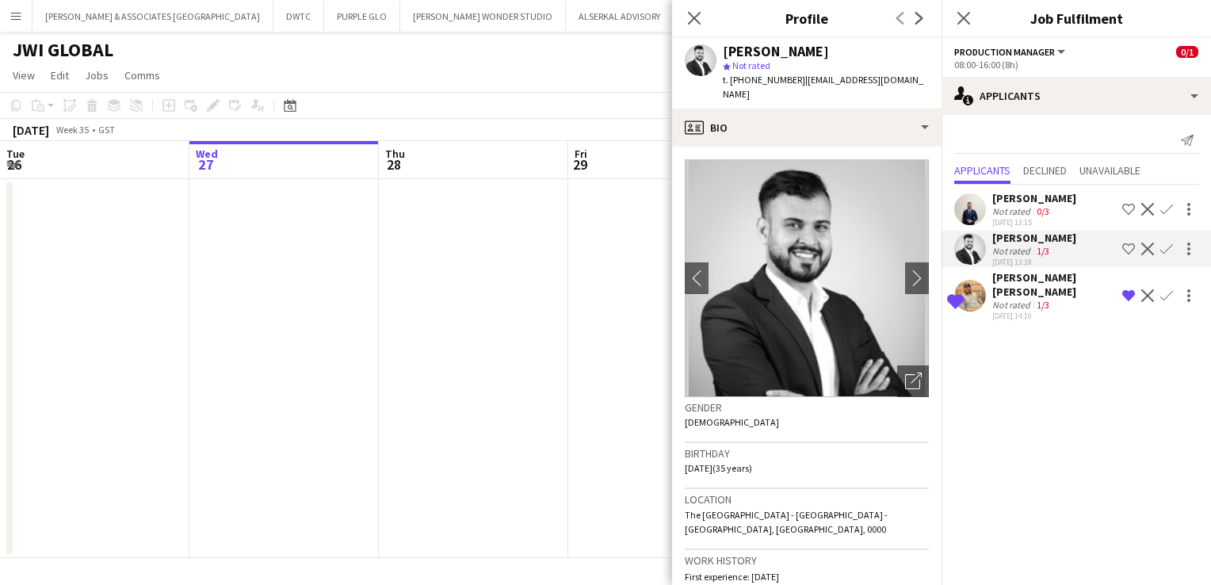
click at [1131, 252] on app-icon "Shortlist crew" at bounding box center [1128, 248] width 13 height 13
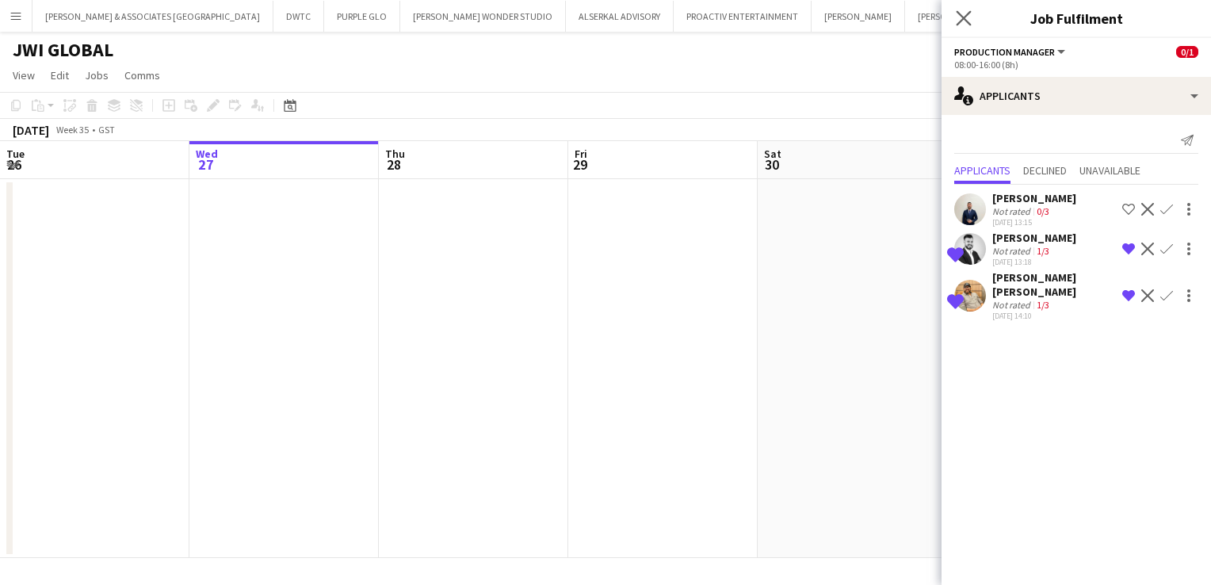
click at [957, 26] on app-icon "Close pop-in" at bounding box center [963, 18] width 23 height 23
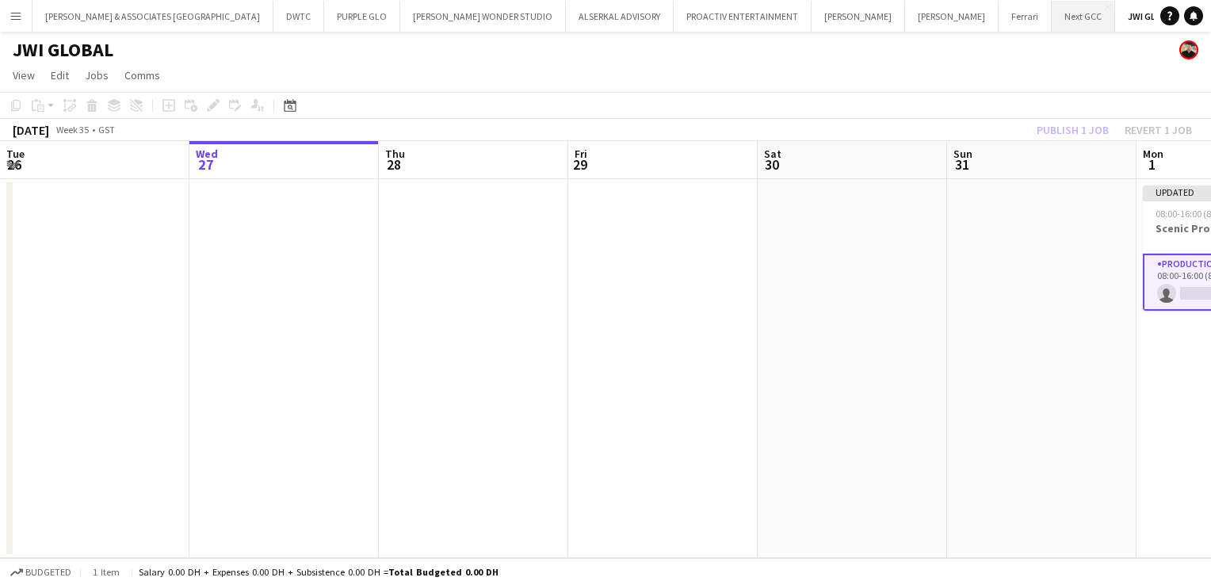
click at [1052, 25] on button "Next GCC Close" at bounding box center [1083, 16] width 63 height 31
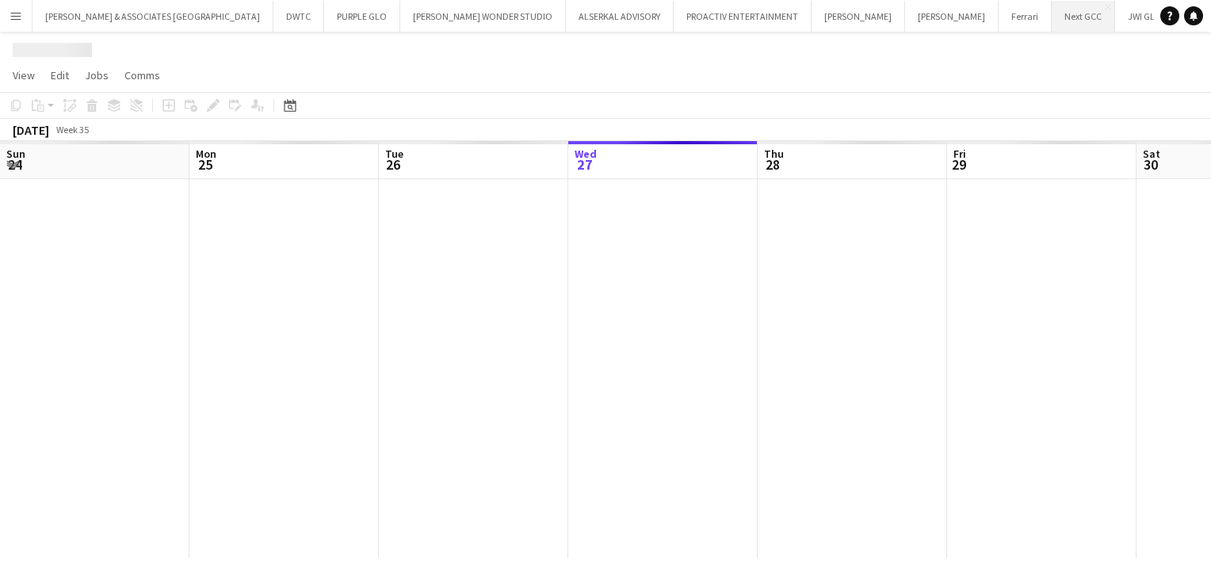
scroll to position [0, 379]
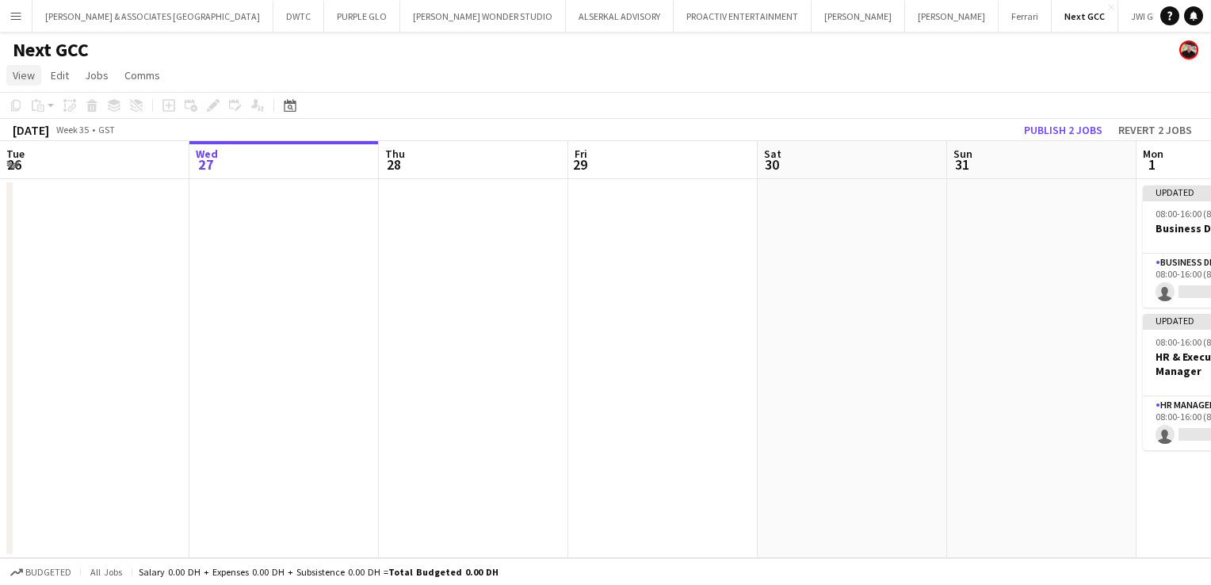
click at [29, 83] on link "View" at bounding box center [23, 75] width 35 height 21
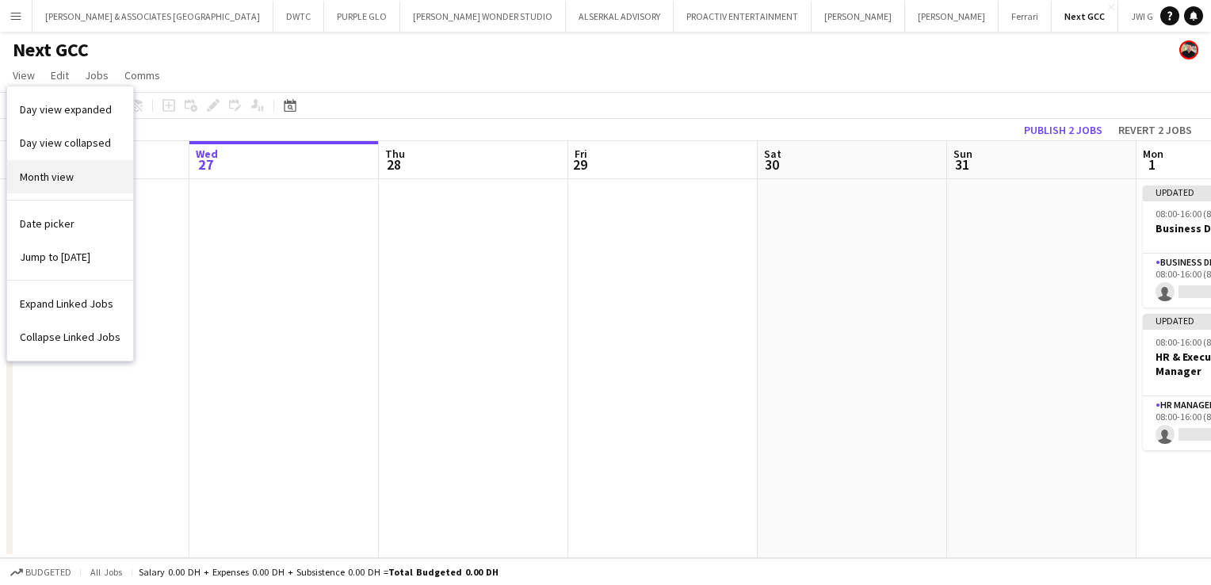
click at [50, 179] on span "Month view" at bounding box center [47, 177] width 54 height 14
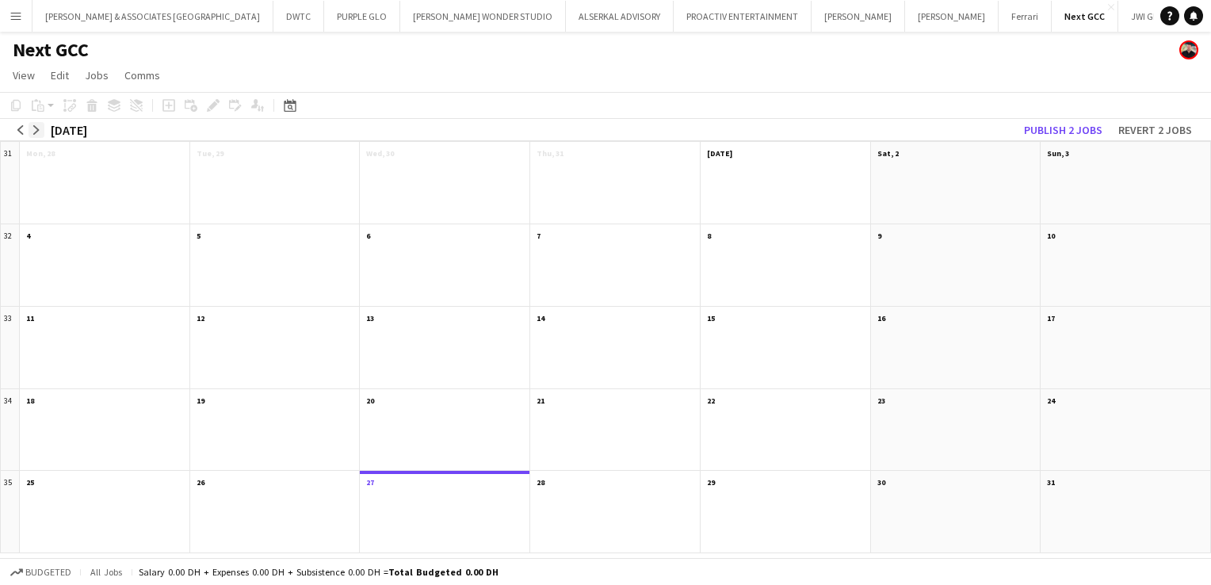
click at [33, 128] on app-icon "arrow-right" at bounding box center [37, 130] width 10 height 10
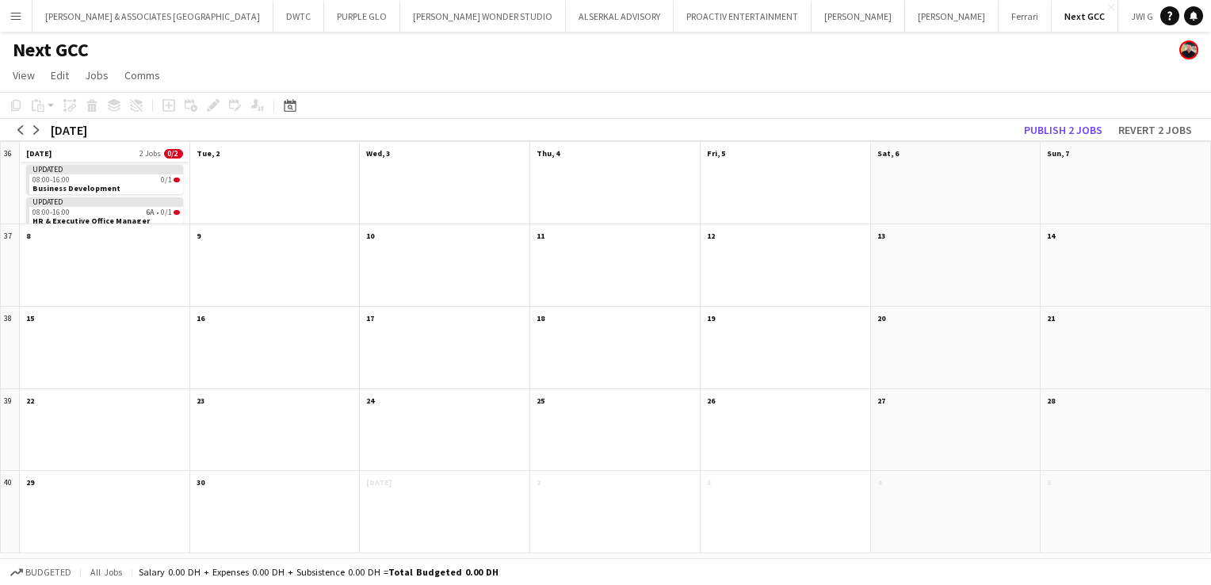
click at [110, 152] on app-month-view-date-header "[DATE] 2 Jobs 0/2" at bounding box center [105, 152] width 170 height 20
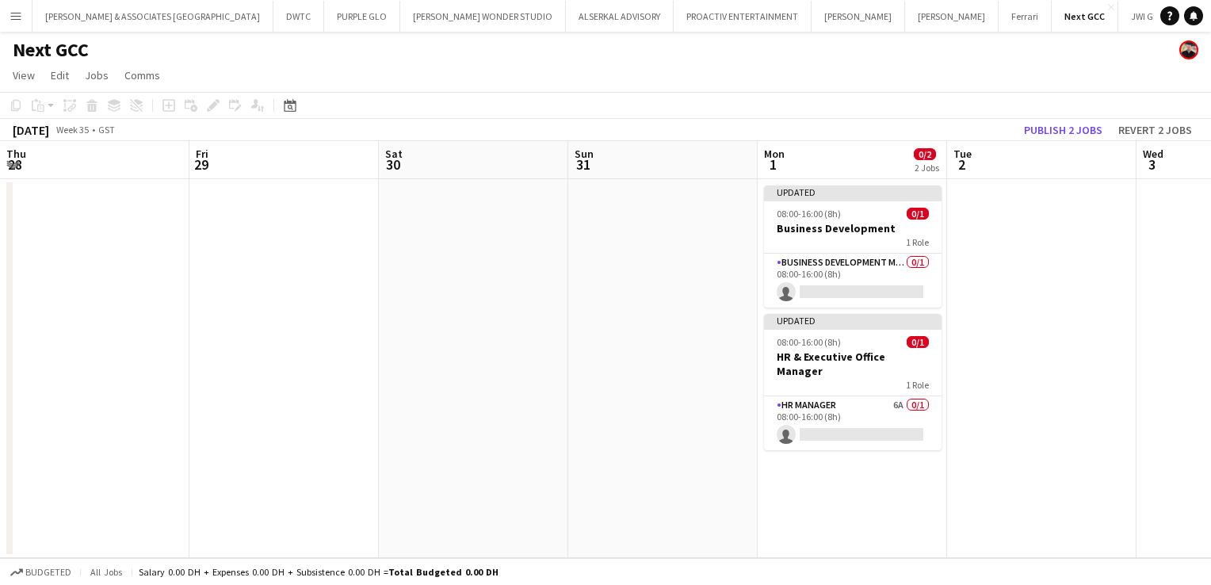
scroll to position [0, 545]
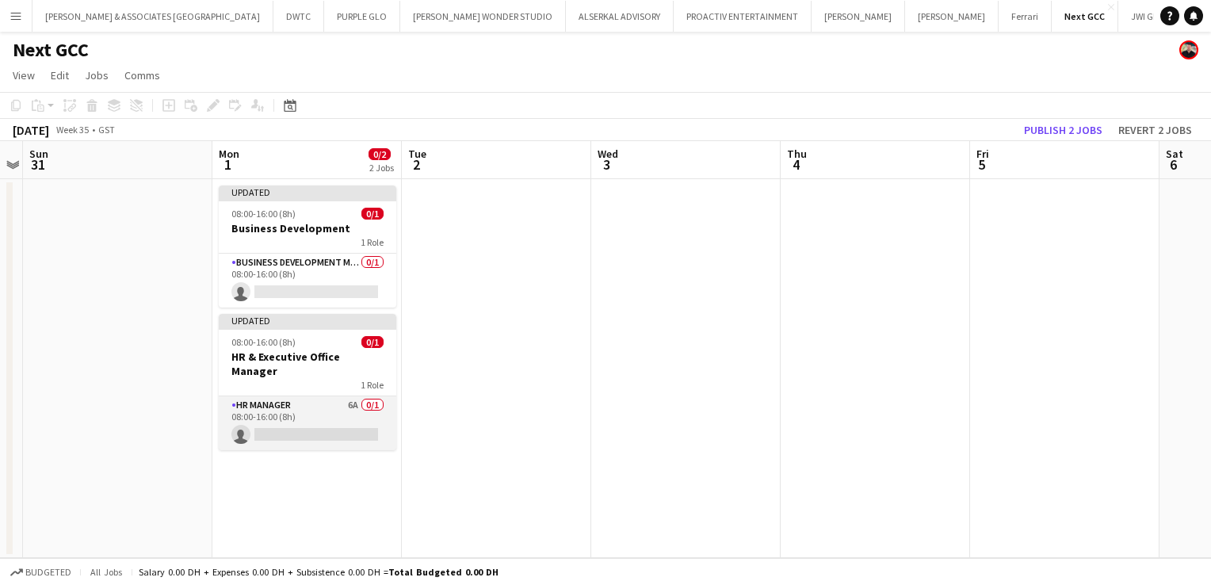
click at [329, 401] on app-card-role "HR Manager 6A 0/1 08:00-16:00 (8h) single-neutral-actions" at bounding box center [308, 423] width 178 height 54
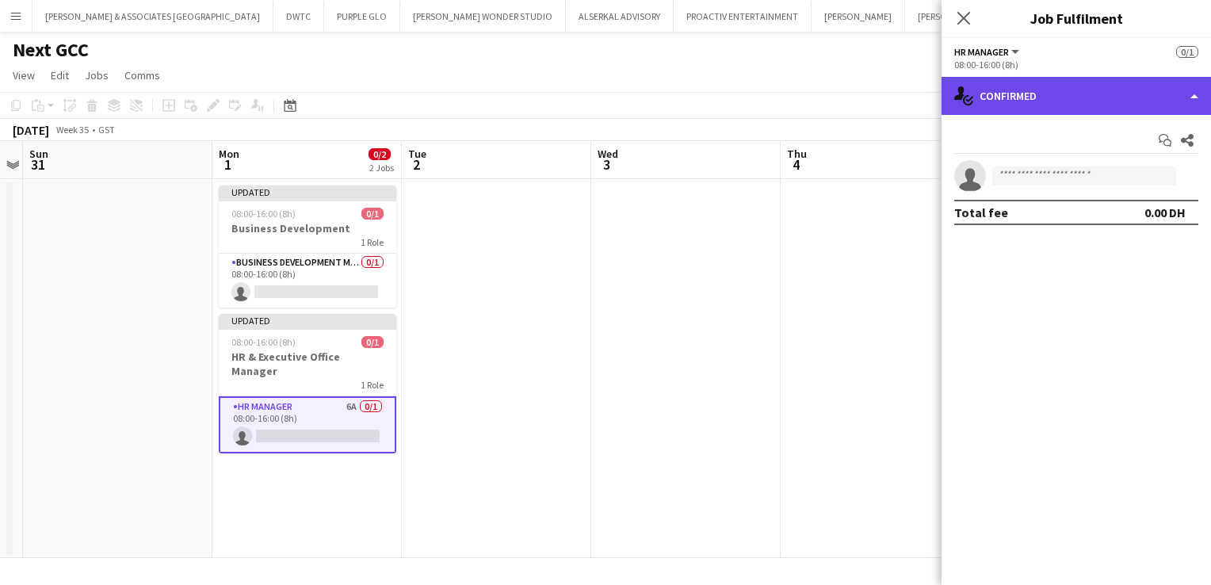
click at [1036, 93] on div "single-neutral-actions-check-2 Confirmed" at bounding box center [1075, 96] width 269 height 38
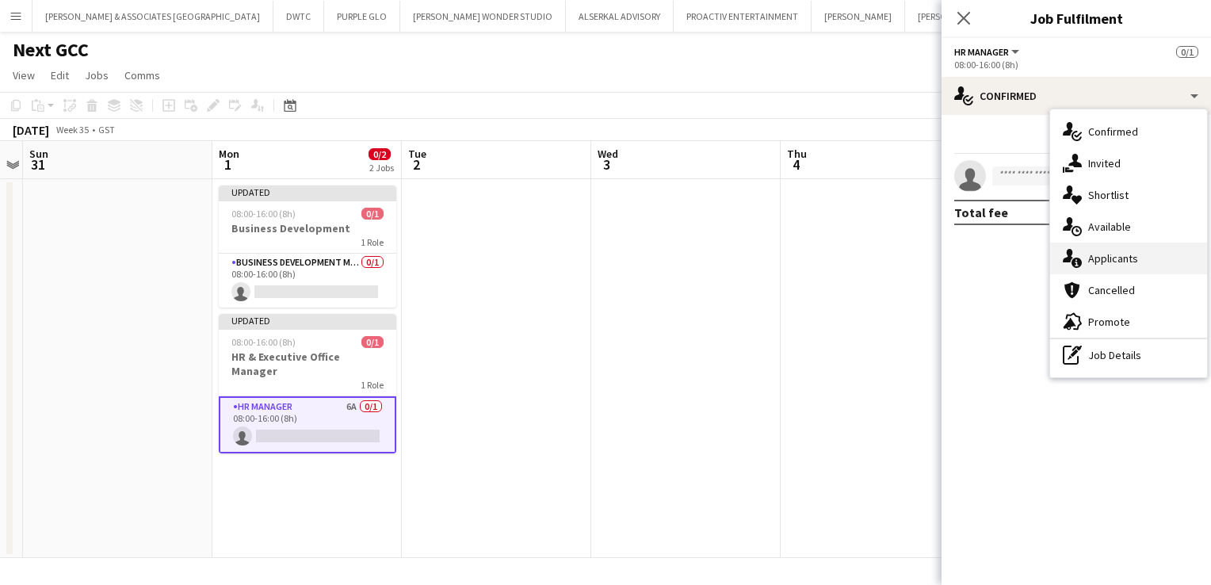
click at [1113, 261] on div "single-neutral-actions-information Applicants" at bounding box center [1128, 258] width 157 height 32
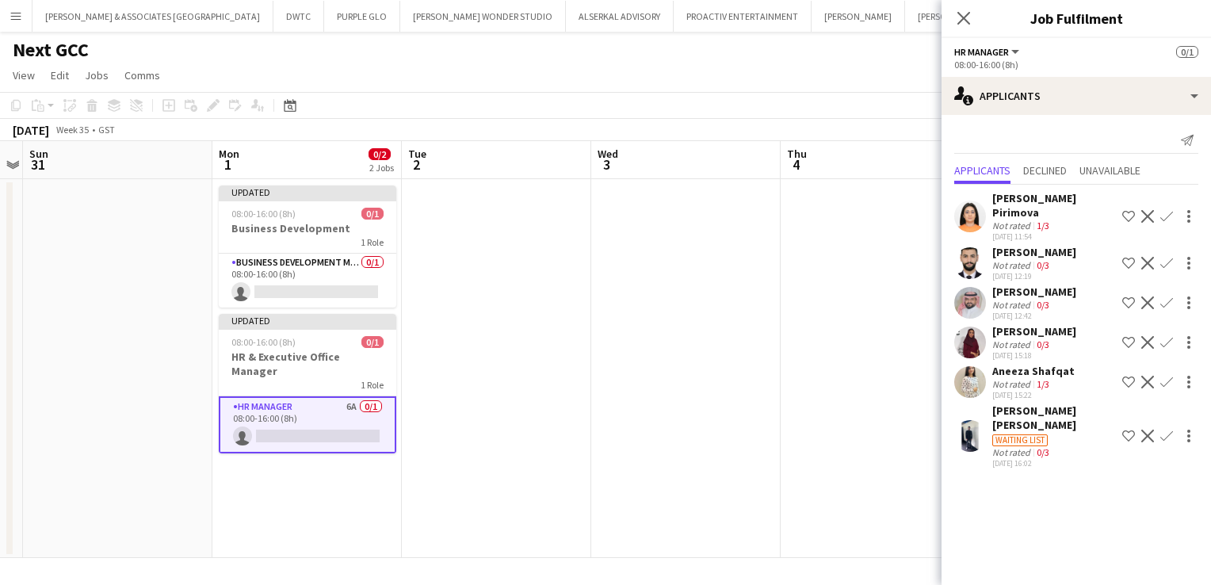
click at [502, 74] on app-page-menu "View Day view expanded Day view collapsed Month view Date picker Jump to [DATE]…" at bounding box center [605, 77] width 1211 height 30
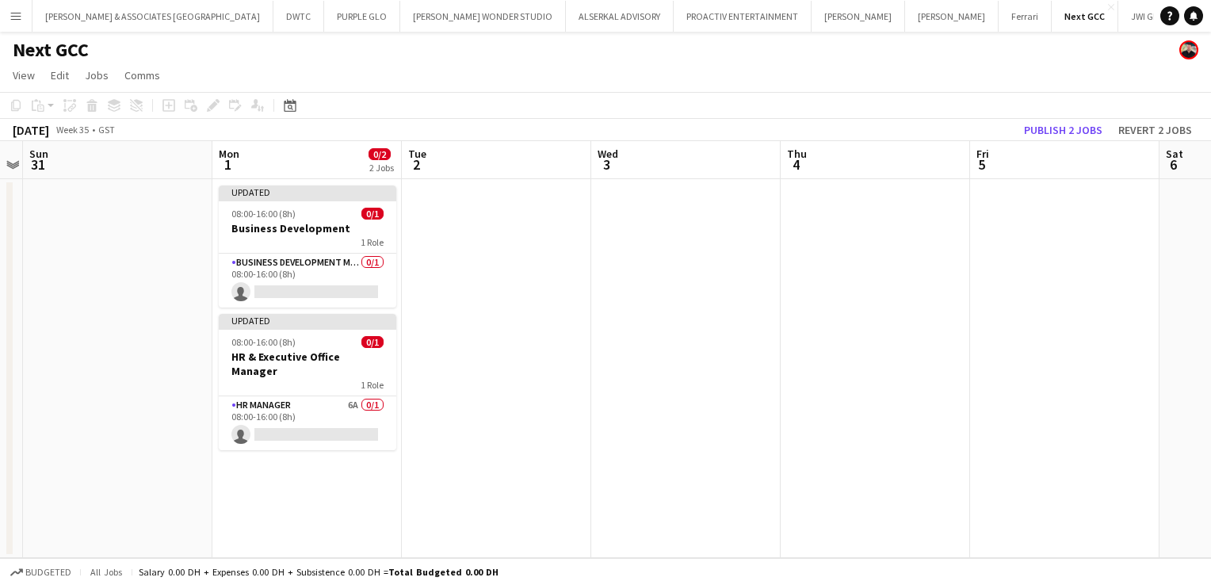
click at [483, 63] on app-page-menu "View Day view expanded Day view collapsed Month view Date picker Jump to [DATE]…" at bounding box center [605, 77] width 1211 height 30
click at [448, 64] on app-page-menu "View Day view expanded Day view collapsed Month view Date picker Jump to [DATE]…" at bounding box center [605, 77] width 1211 height 30
click at [268, 56] on div "Next GCC" at bounding box center [605, 47] width 1211 height 30
click at [1075, 52] on div "Next GCC" at bounding box center [605, 47] width 1211 height 30
click at [13, 23] on button "Menu" at bounding box center [16, 16] width 32 height 32
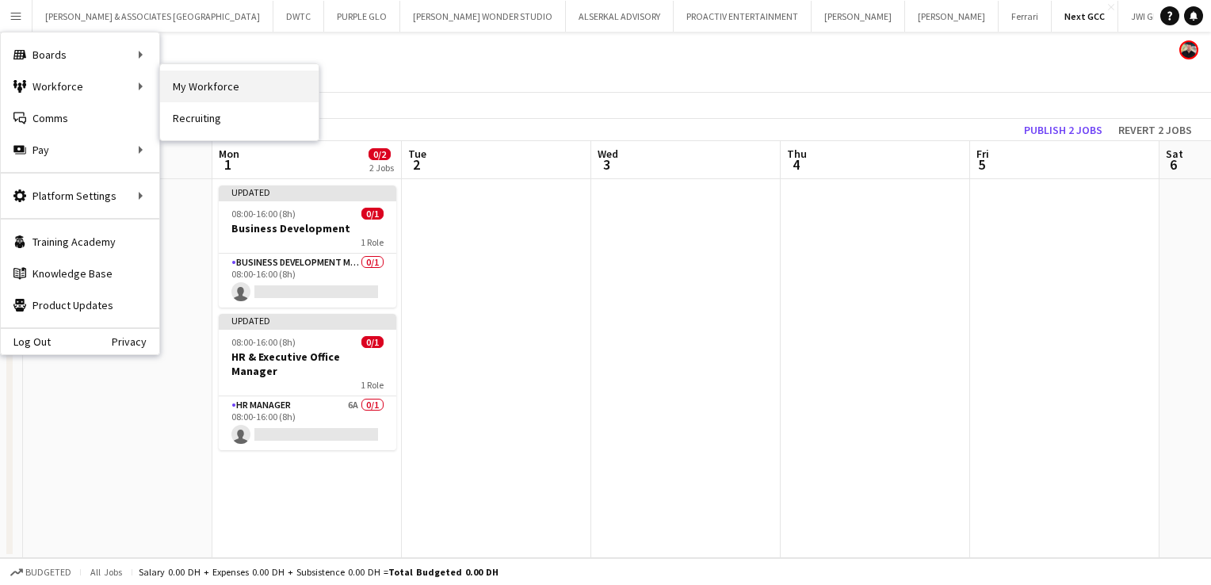
click at [292, 86] on link "My Workforce" at bounding box center [239, 87] width 158 height 32
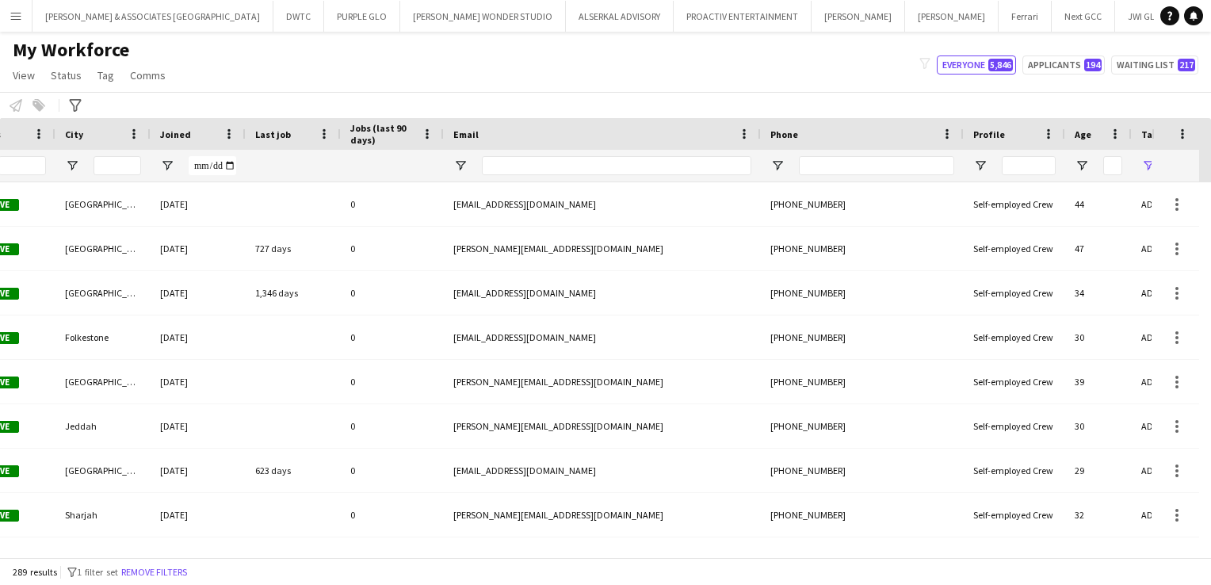
scroll to position [0, 567]
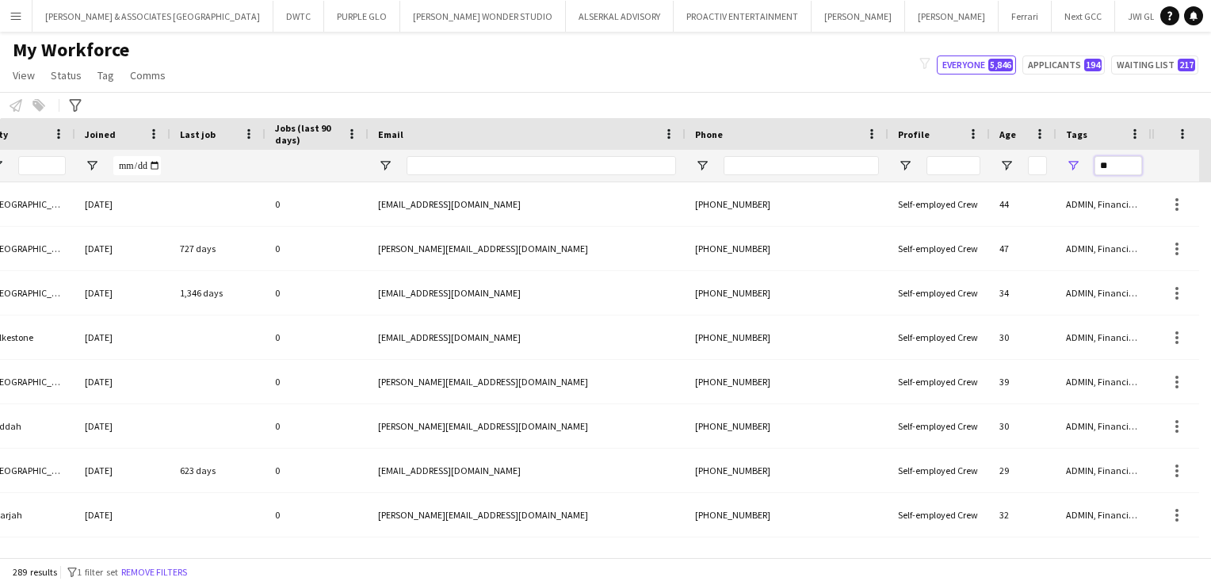
drag, startPoint x: 1124, startPoint y: 164, endPoint x: 1068, endPoint y: 166, distance: 56.3
click at [1068, 166] on div "**" at bounding box center [1103, 166] width 95 height 32
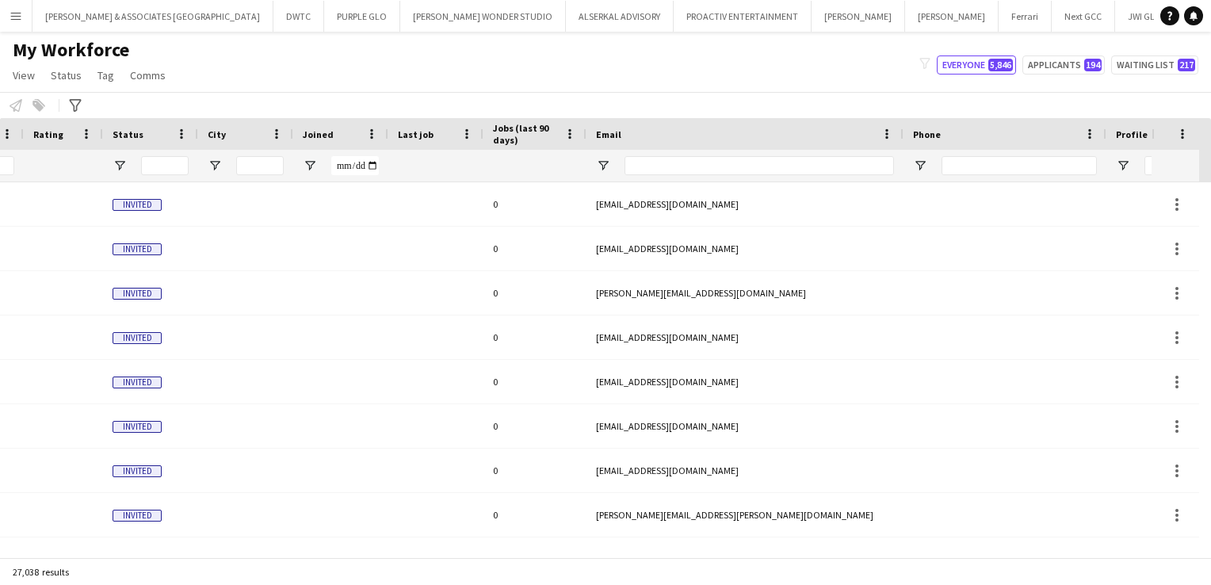
scroll to position [0, 0]
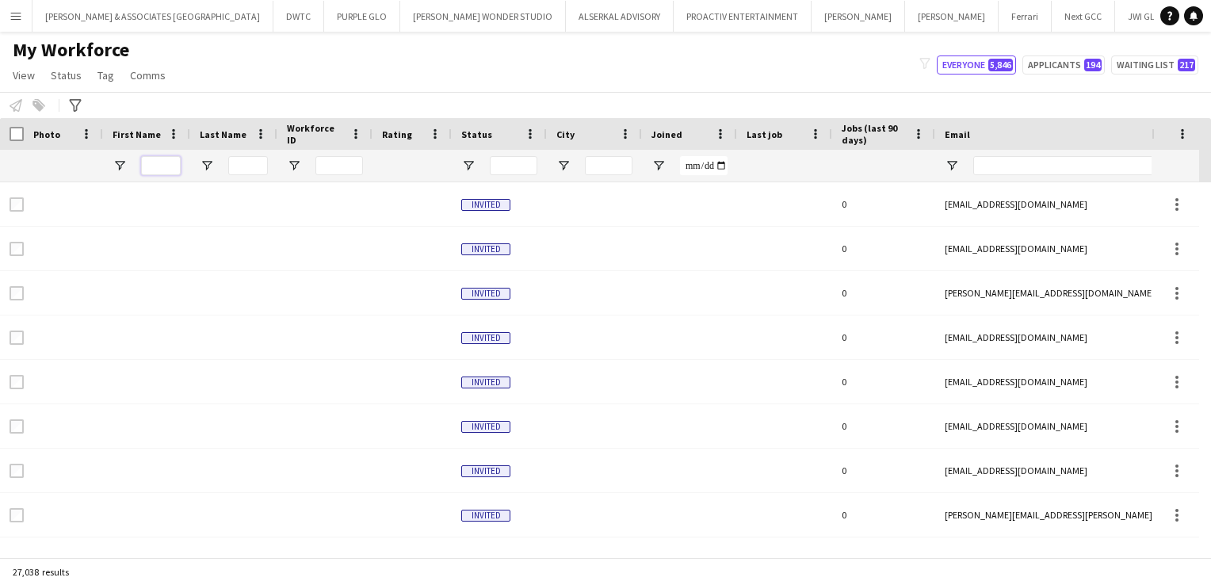
click at [158, 162] on input "First Name Filter Input" at bounding box center [161, 165] width 40 height 19
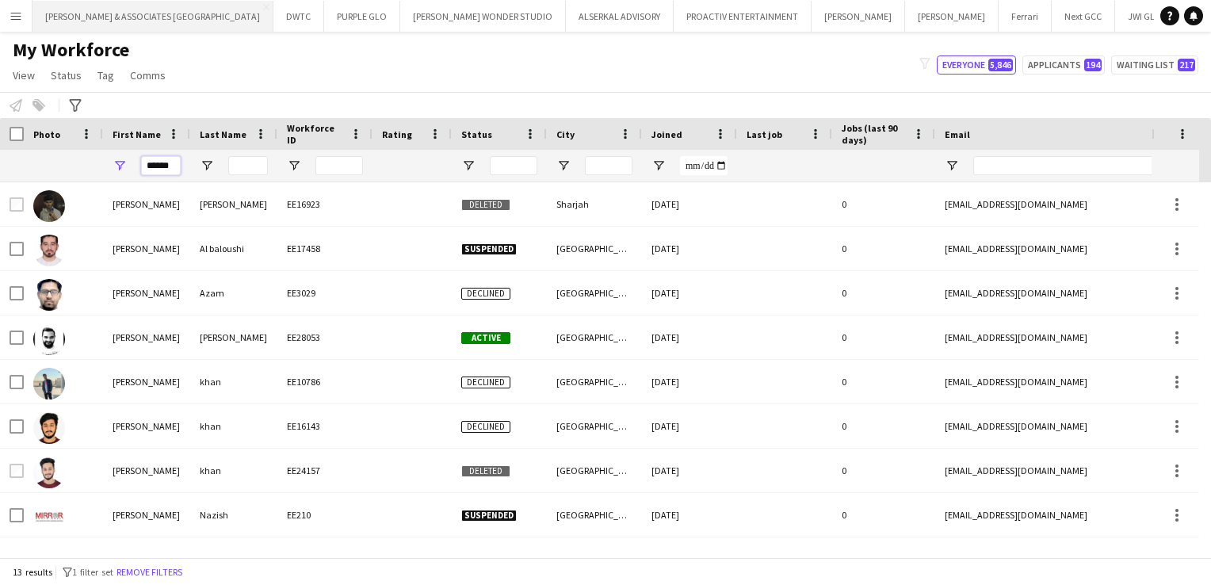
type input "******"
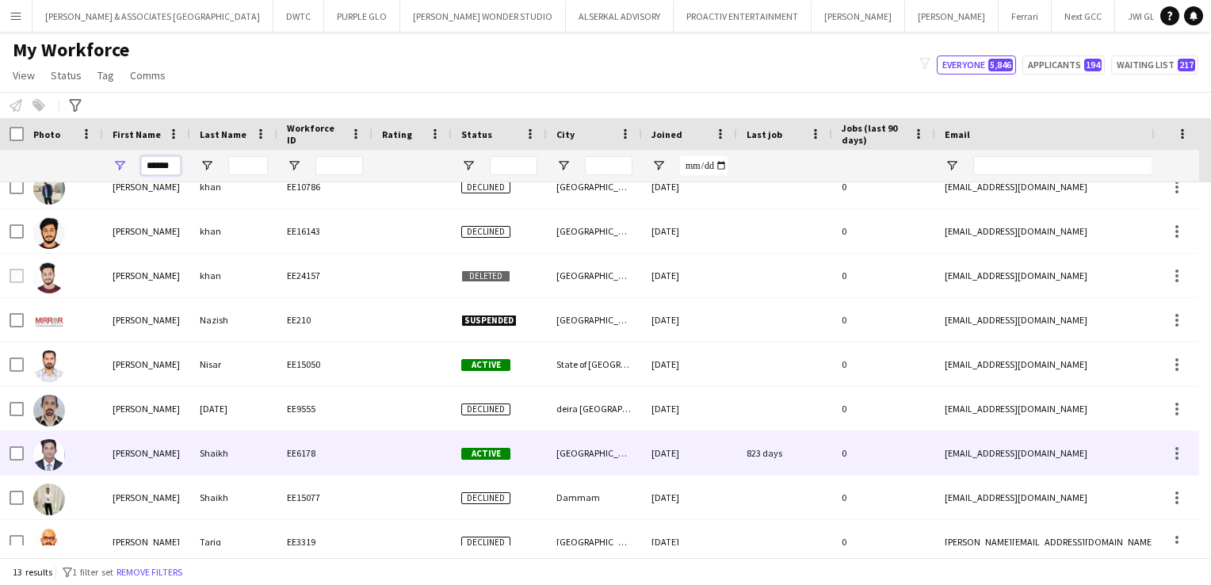
scroll to position [213, 0]
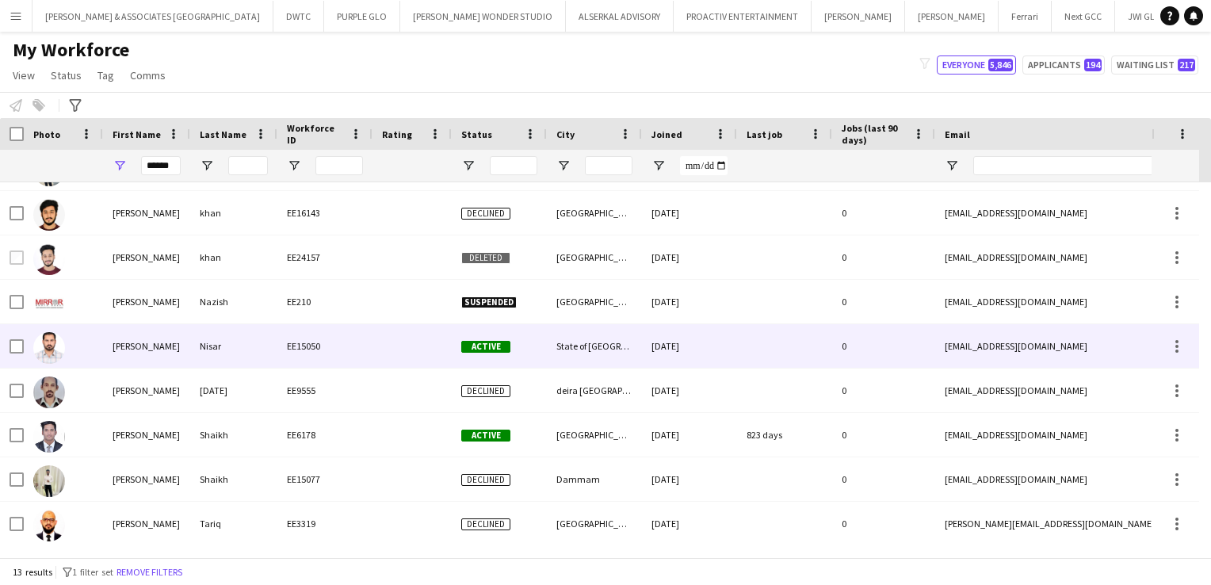
click at [169, 339] on div "[PERSON_NAME]" at bounding box center [146, 346] width 87 height 44
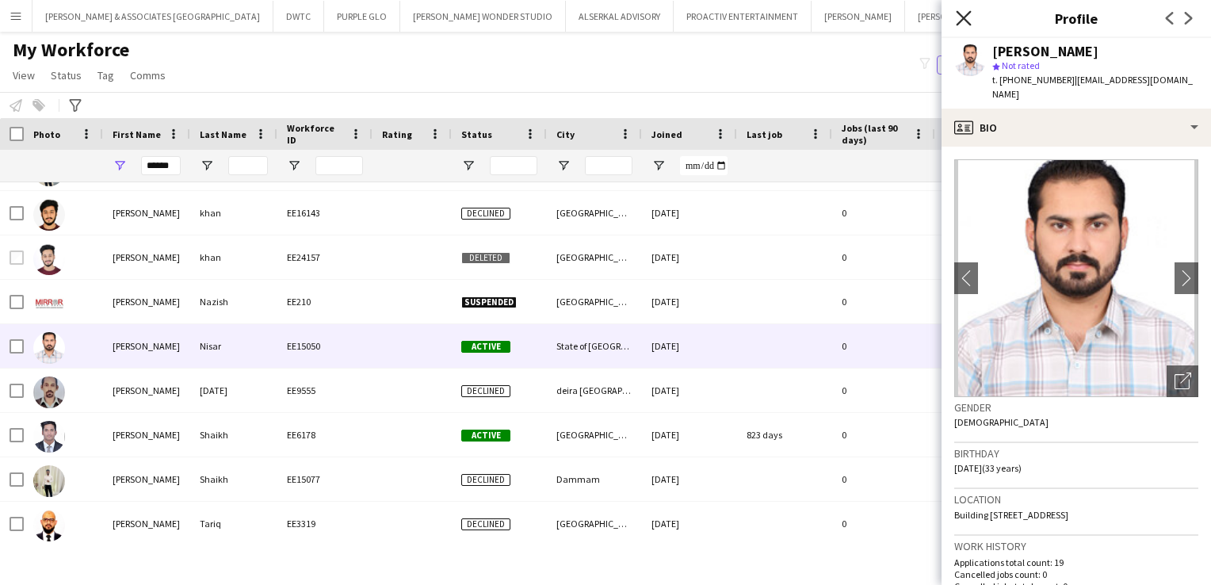
click at [960, 21] on icon at bounding box center [963, 17] width 15 height 15
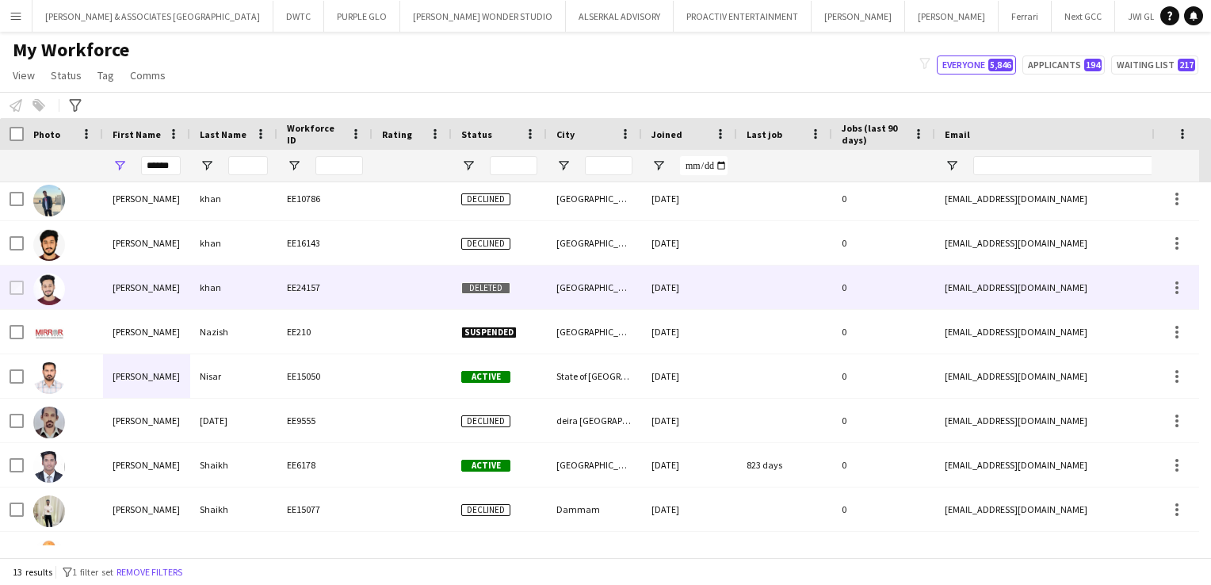
scroll to position [182, 0]
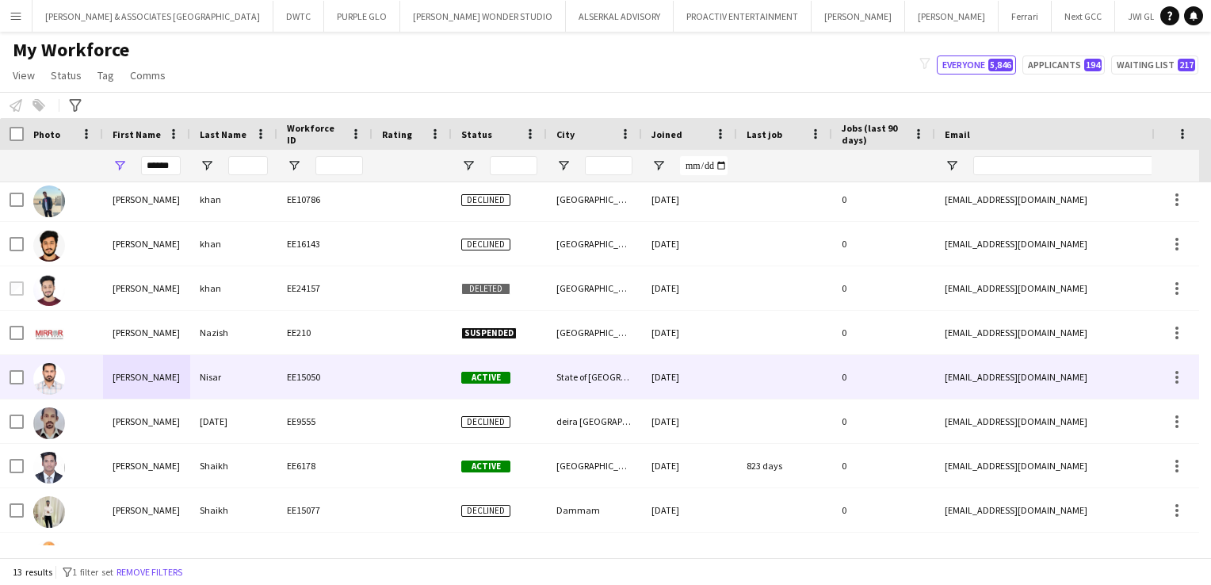
click at [64, 379] on img at bounding box center [49, 379] width 32 height 32
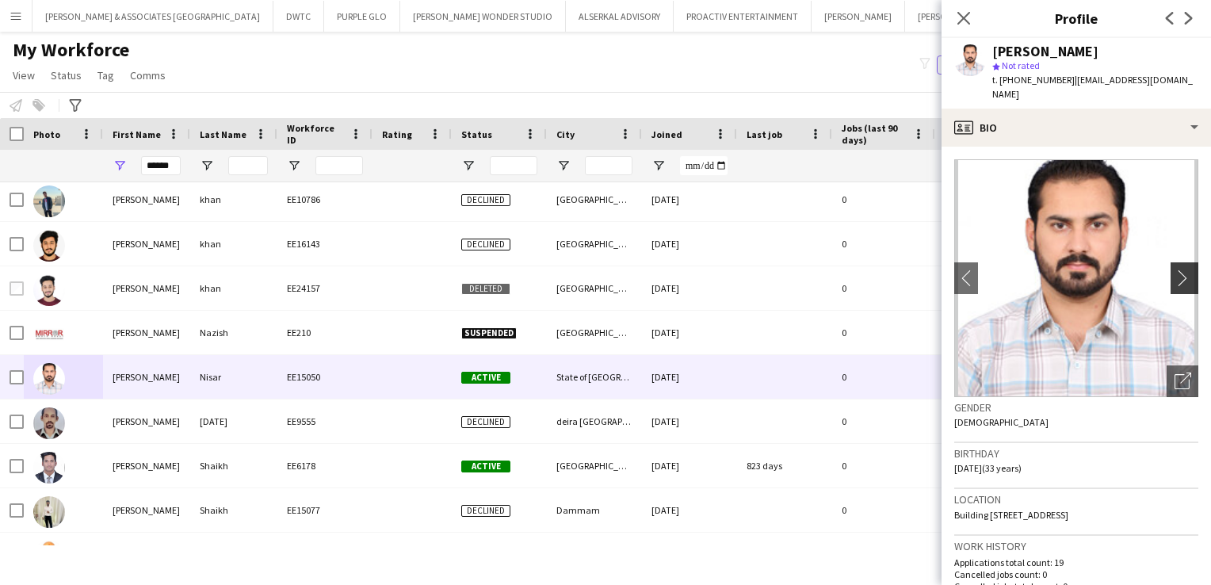
click at [1174, 269] on app-icon "chevron-right" at bounding box center [1186, 277] width 25 height 17
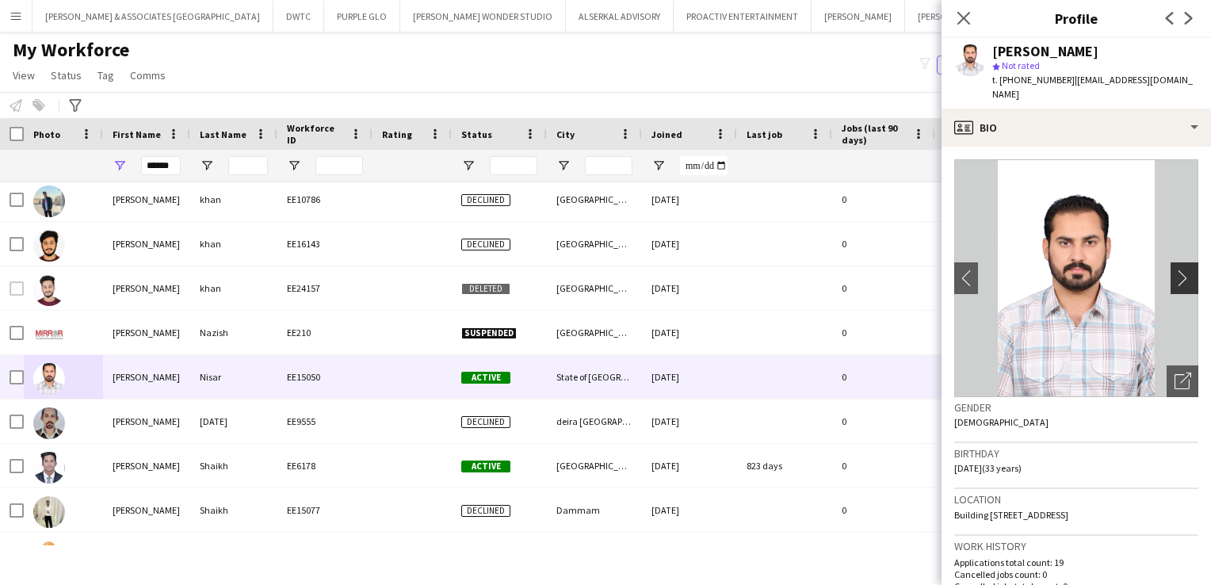
click at [1174, 269] on app-icon "chevron-right" at bounding box center [1186, 277] width 25 height 17
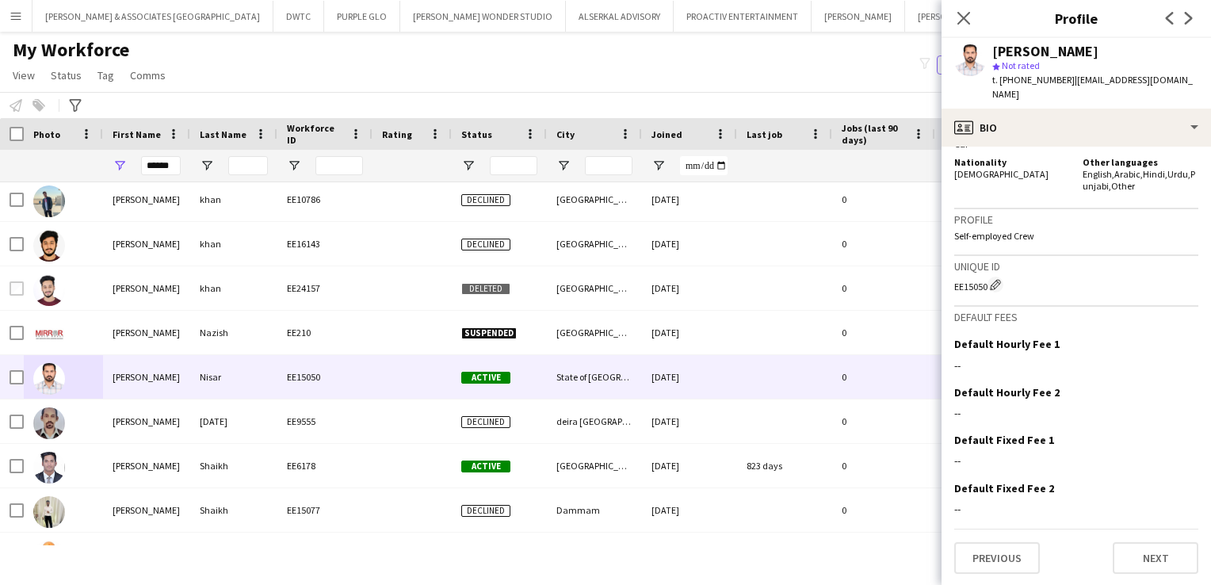
scroll to position [916, 0]
click at [960, 15] on icon at bounding box center [963, 17] width 15 height 15
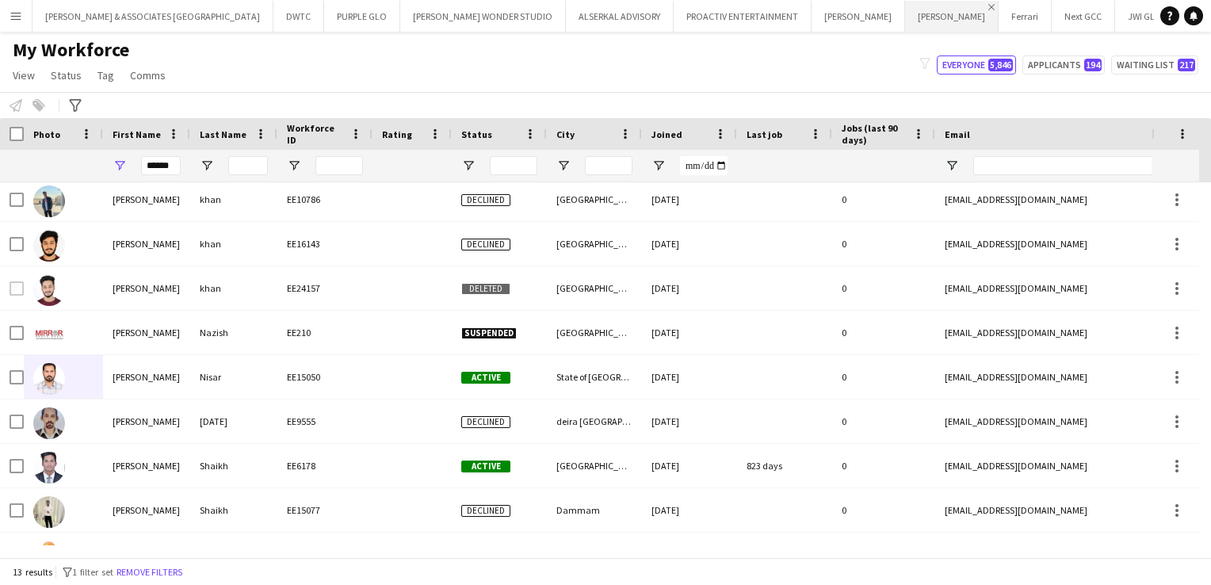
click at [988, 5] on app-icon "Close" at bounding box center [991, 7] width 6 height 6
click at [895, 7] on app-icon "Close" at bounding box center [898, 7] width 6 height 6
drag, startPoint x: 177, startPoint y: 169, endPoint x: 114, endPoint y: 166, distance: 62.6
click at [114, 166] on div "******" at bounding box center [146, 166] width 87 height 32
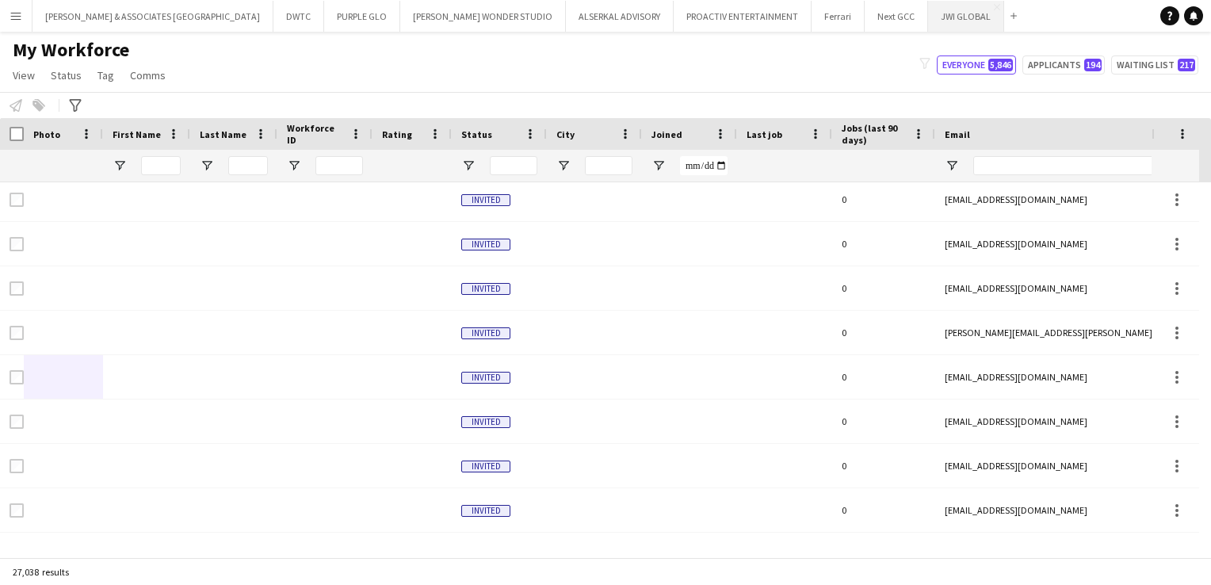
click at [928, 25] on button "JWI GLOBAL Close" at bounding box center [966, 16] width 76 height 31
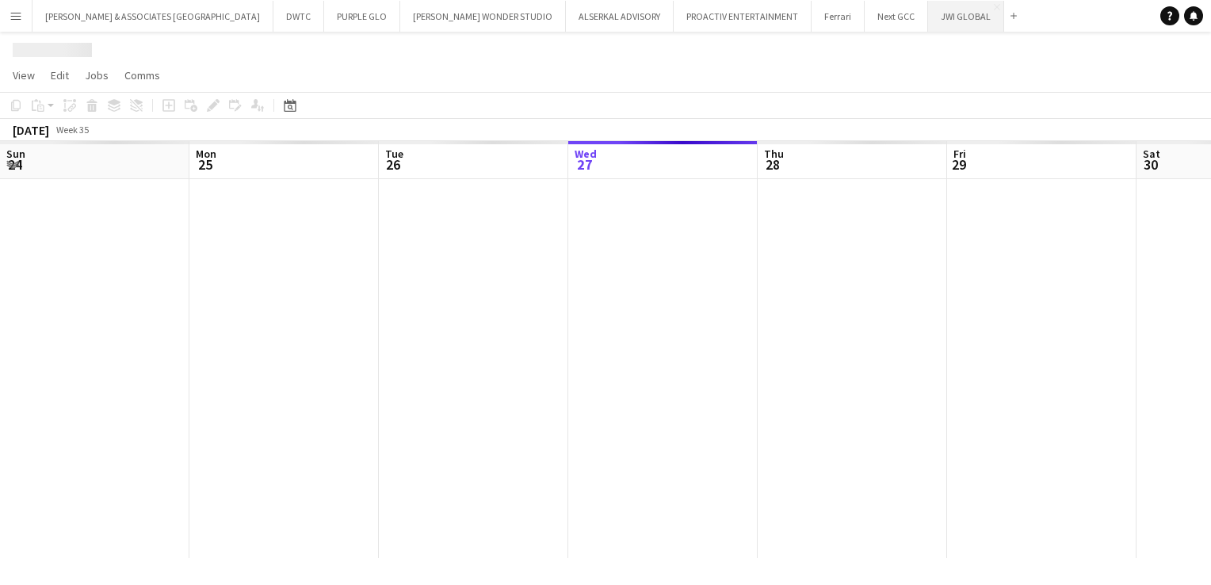
scroll to position [0, 379]
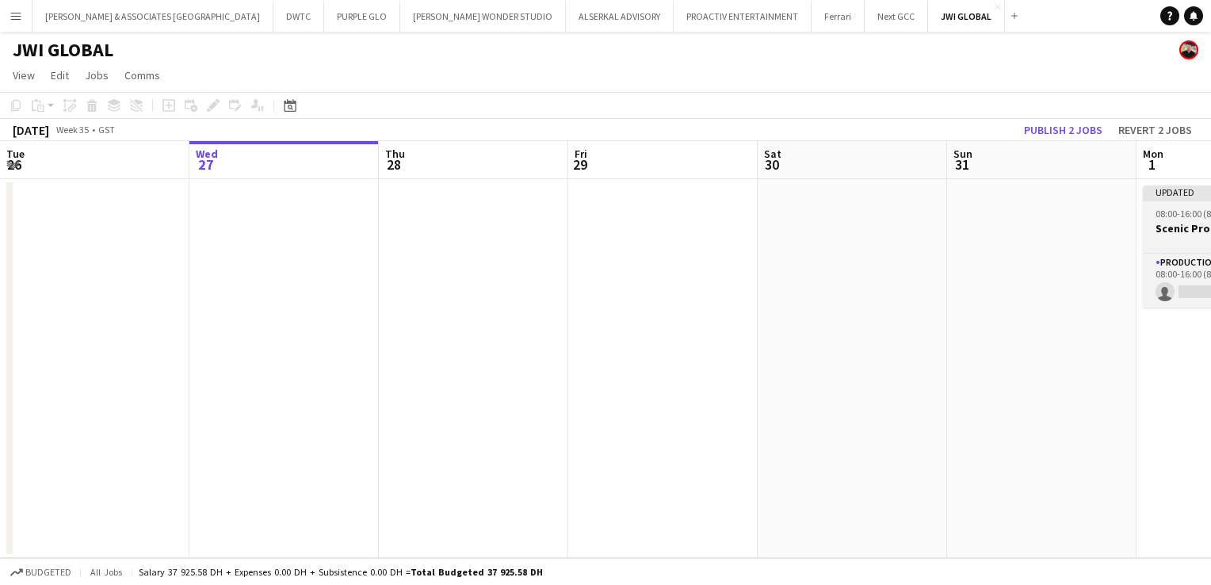
click at [1169, 252] on app-job-card "Updated 08:00-16:00 (8h) 0/1 Scenic Production Manager 1 Role Production Manage…" at bounding box center [1232, 246] width 178 height 122
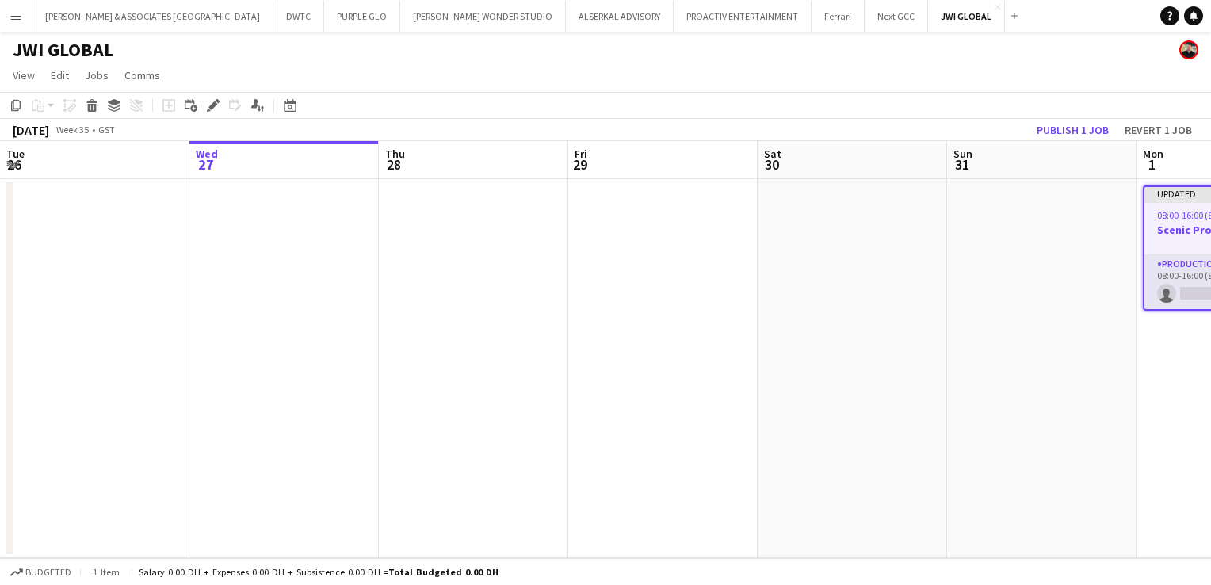
click at [1185, 261] on app-card-role "Production Manager 3A 0/1 08:00-16:00 (8h) single-neutral-actions" at bounding box center [1231, 282] width 174 height 54
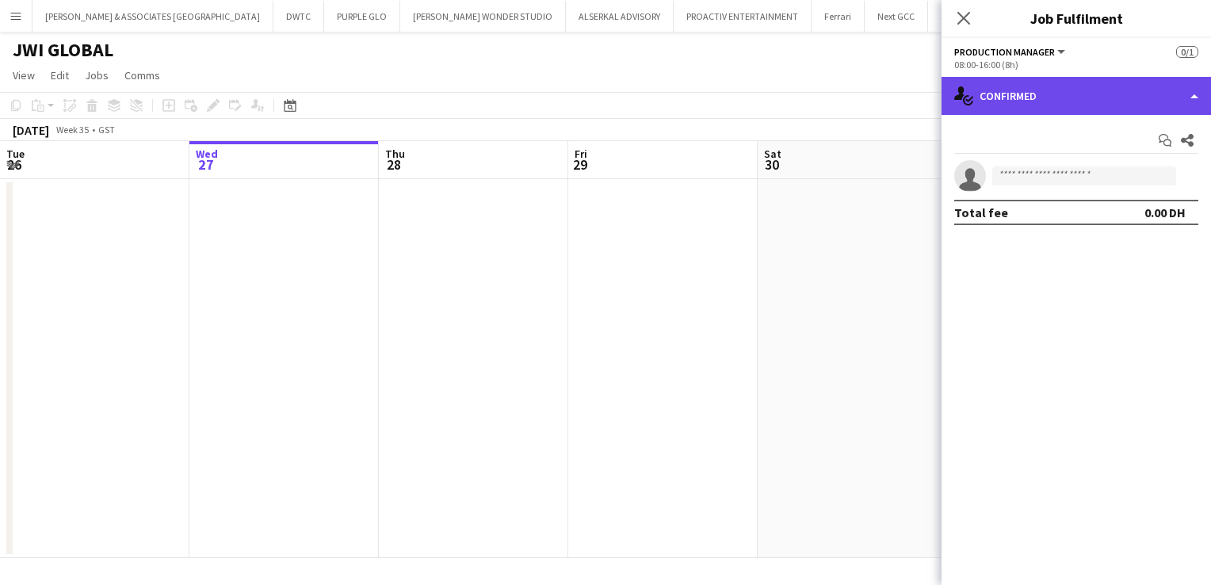
click at [1093, 101] on div "single-neutral-actions-check-2 Confirmed" at bounding box center [1075, 96] width 269 height 38
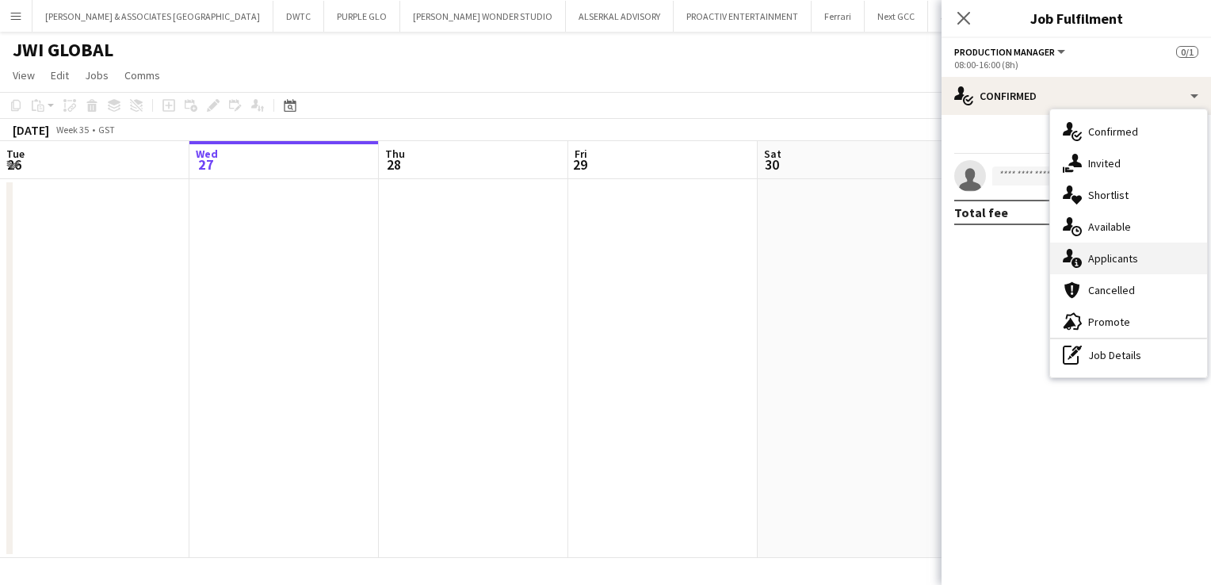
click at [1143, 255] on div "single-neutral-actions-information Applicants" at bounding box center [1128, 258] width 157 height 32
